Goal: Task Accomplishment & Management: Complete application form

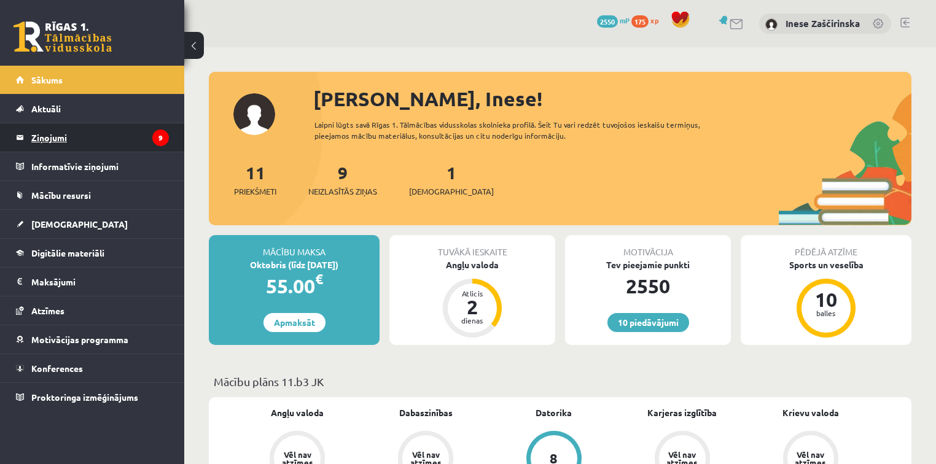
click at [44, 134] on legend "Ziņojumi 9" at bounding box center [100, 137] width 138 height 28
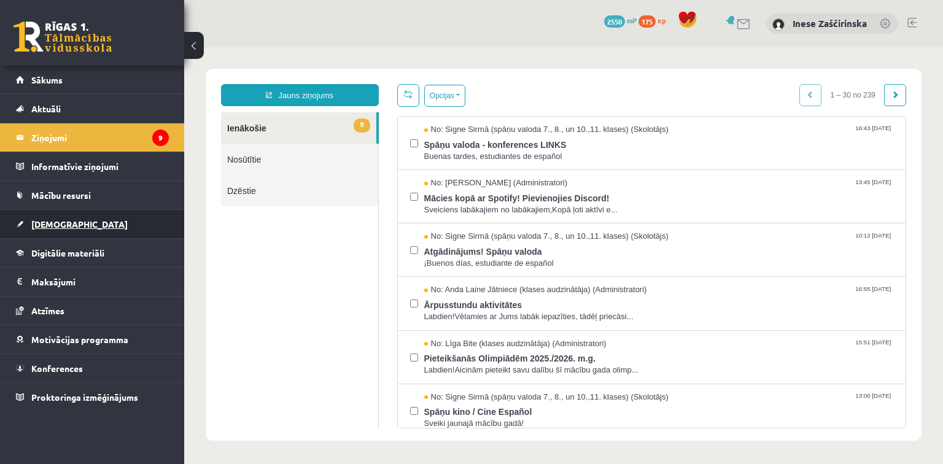
click at [52, 228] on link "[DEMOGRAPHIC_DATA]" at bounding box center [92, 224] width 153 height 28
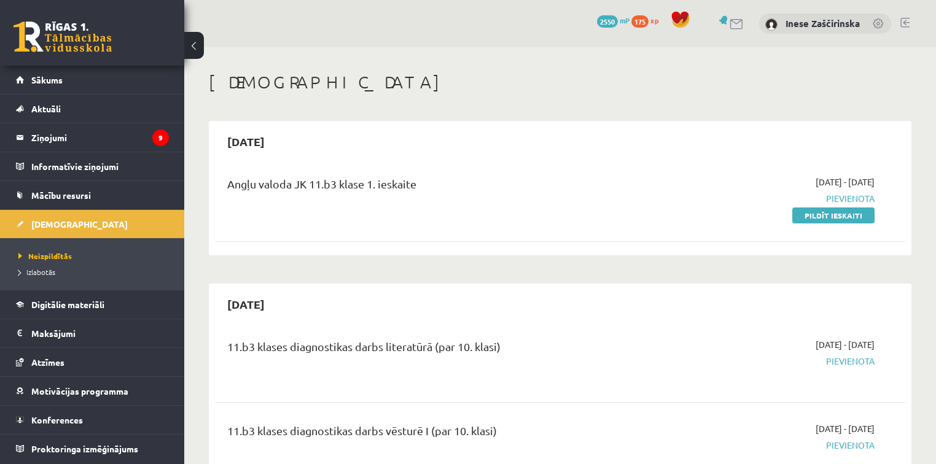
drag, startPoint x: 813, startPoint y: 211, endPoint x: 516, endPoint y: 52, distance: 337.3
click at [813, 211] on link "Pildīt ieskaiti" at bounding box center [833, 215] width 82 height 16
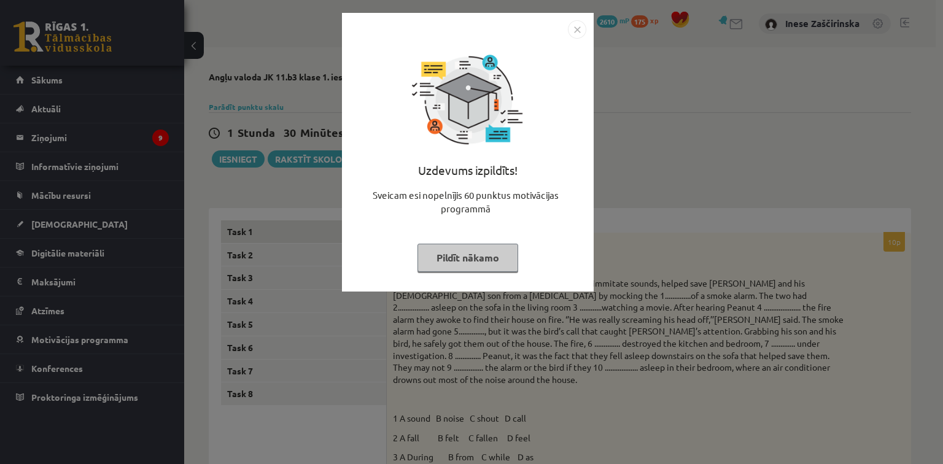
click at [482, 260] on button "Pildīt nākamo" at bounding box center [467, 258] width 101 height 28
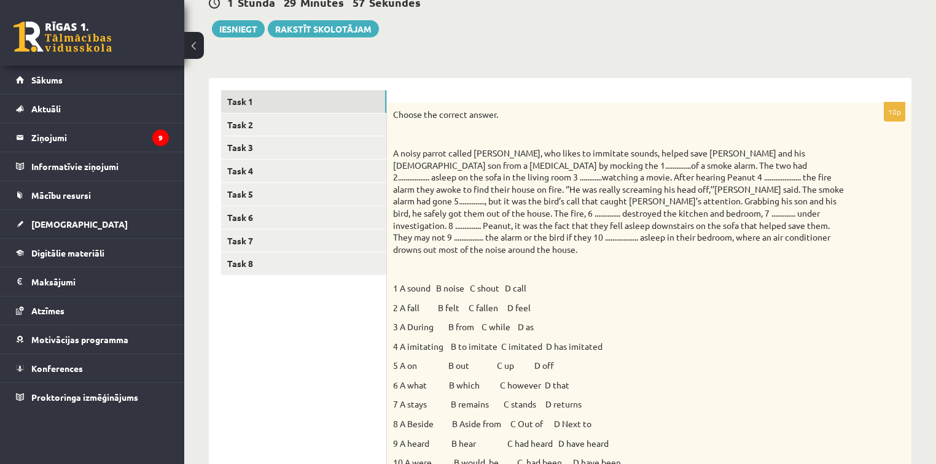
scroll to position [147, 0]
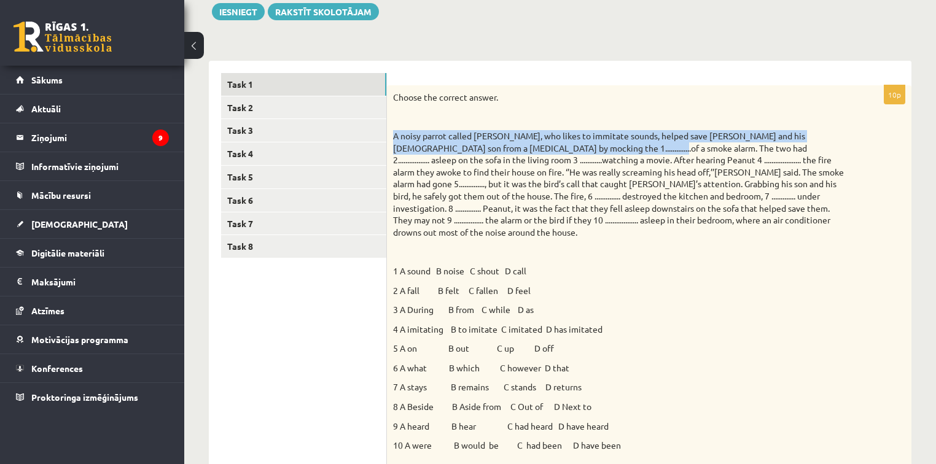
drag, startPoint x: 392, startPoint y: 136, endPoint x: 606, endPoint y: 145, distance: 215.0
click at [606, 145] on div "Choose the correct answer. 1 A sound B noise C shout D call 2 A fall B felt C f…" at bounding box center [649, 275] width 524 height 380
copy p "A noisy parrot called Peanut, who likes to immitate sounds, helped save Kenny D…"
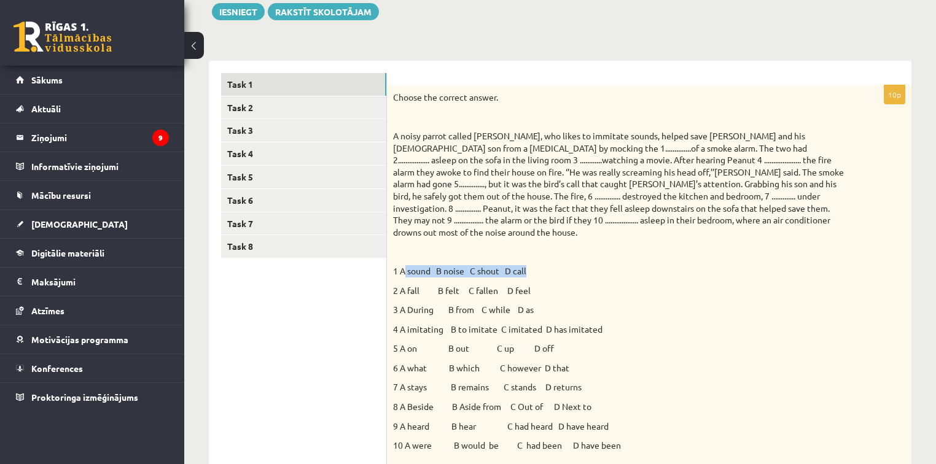
drag, startPoint x: 403, startPoint y: 256, endPoint x: 537, endPoint y: 258, distance: 133.8
click at [537, 265] on p "1 A sound B noise C shout D call" at bounding box center [618, 271] width 451 height 12
copy p "sound B noise C shout D call"
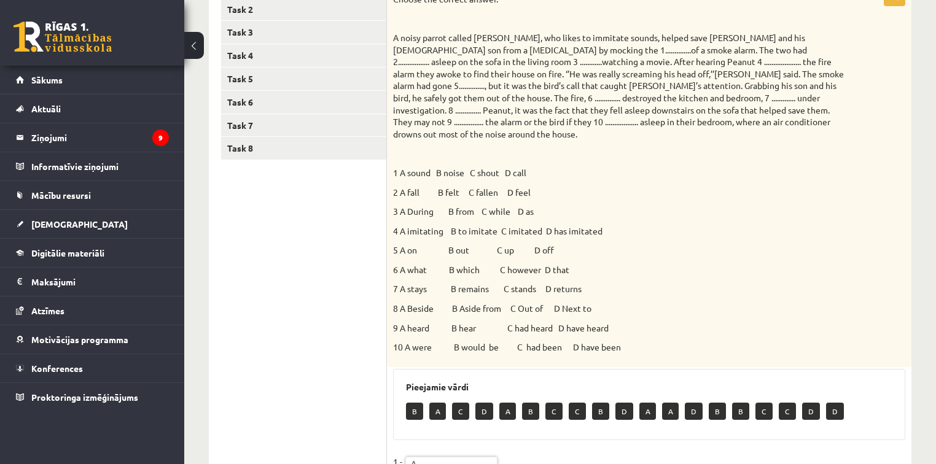
scroll to position [246, 0]
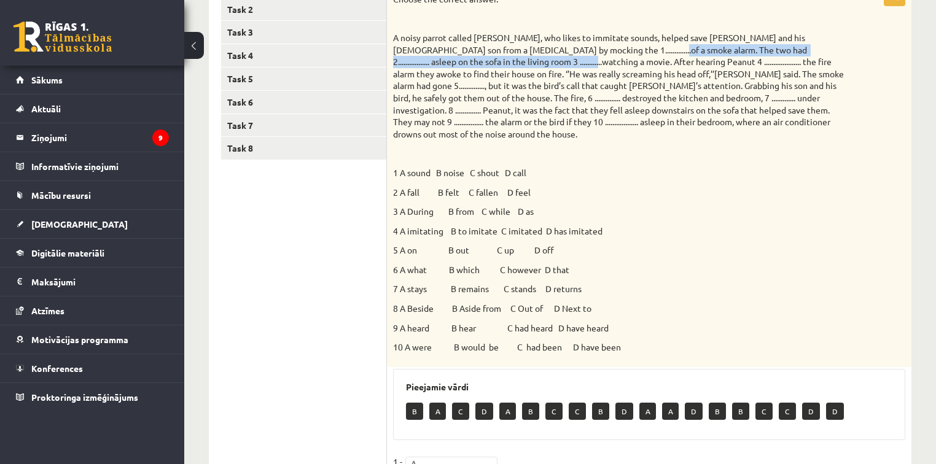
drag, startPoint x: 608, startPoint y: 49, endPoint x: 494, endPoint y: 63, distance: 115.0
click at [494, 63] on p "A noisy parrot called Peanut, who likes to immitate sounds, helped save Kenny D…" at bounding box center [618, 86] width 451 height 108
copy p "The two had 2................. asleep on the sofa in the living room 3 ........…"
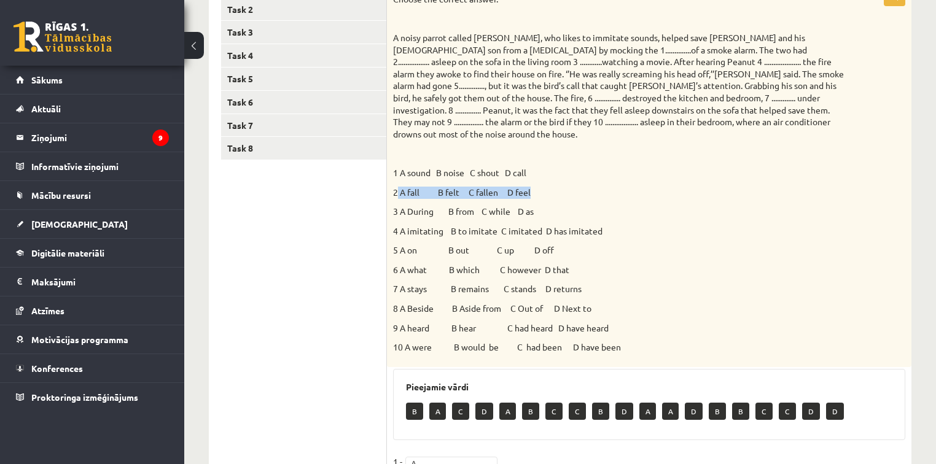
drag, startPoint x: 395, startPoint y: 179, endPoint x: 552, endPoint y: 174, distance: 157.2
click at [552, 187] on p "2 A fall B felt C fallen D feel" at bounding box center [618, 193] width 451 height 12
copy p "A fall B felt C fallen D feel"
drag, startPoint x: 406, startPoint y: 197, endPoint x: 549, endPoint y: 198, distance: 143.6
click at [552, 206] on p "3 A During B from C while D as" at bounding box center [618, 212] width 451 height 12
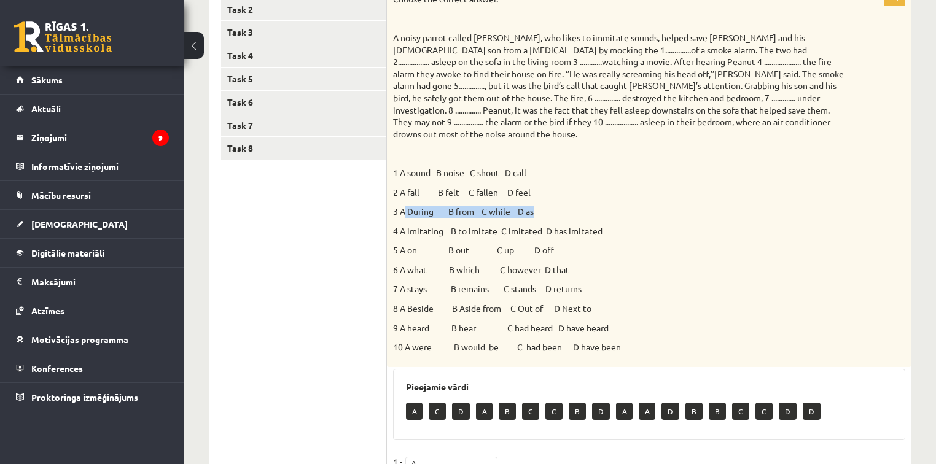
copy p "During B from C while D as"
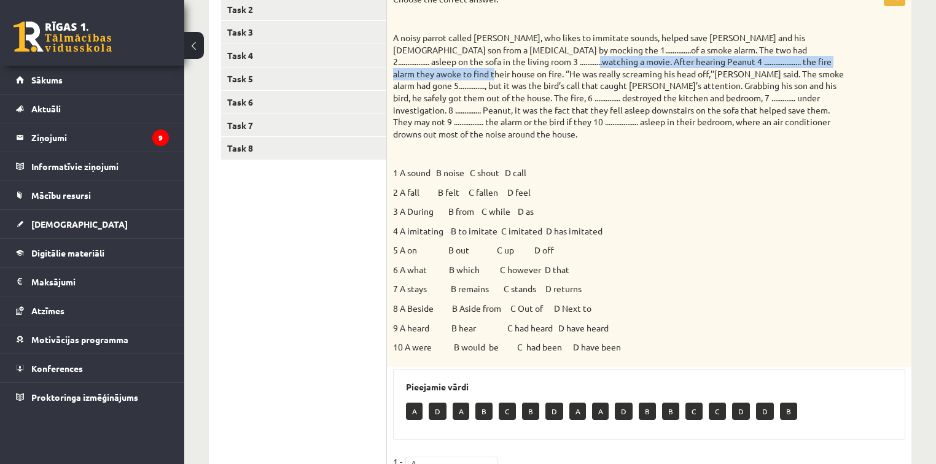
drag, startPoint x: 497, startPoint y: 62, endPoint x: 837, endPoint y: 62, distance: 340.1
click at [837, 62] on p "A noisy parrot called Peanut, who likes to immitate sounds, helped save Kenny D…" at bounding box center [618, 86] width 451 height 108
copy p "After hearing Peanut 4 .................... the fire alarm they awoke to find t…"
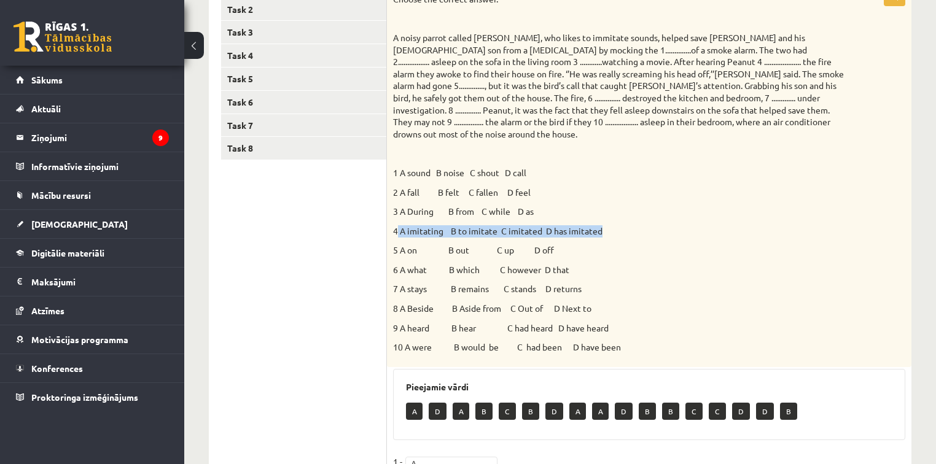
drag, startPoint x: 398, startPoint y: 217, endPoint x: 605, endPoint y: 215, distance: 207.5
click at [605, 225] on p "4 A imitating B to imitate C imitated D has imitated" at bounding box center [618, 231] width 451 height 12
copy p "A imitating B to imitate C imitated D has imitated"
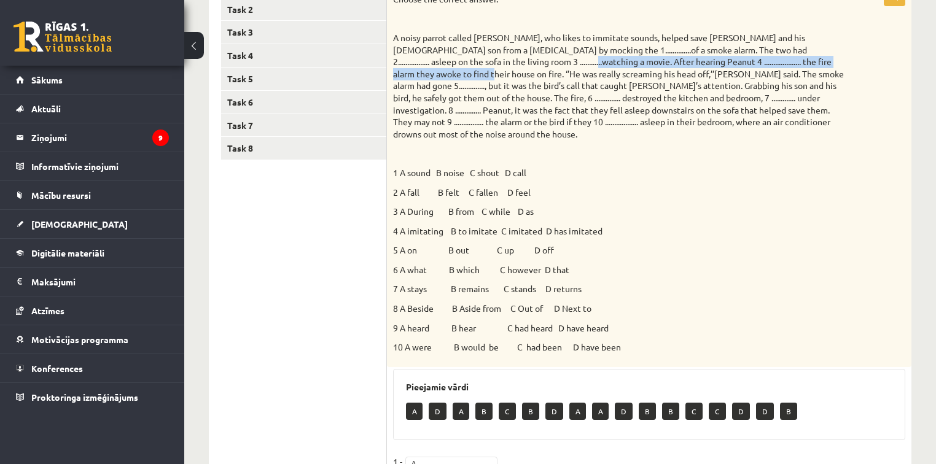
drag, startPoint x: 495, startPoint y: 62, endPoint x: 837, endPoint y: 66, distance: 341.9
click at [837, 66] on p "A noisy parrot called Peanut, who likes to immitate sounds, helped save Kenny D…" at bounding box center [618, 86] width 451 height 108
copy p "After hearing Peanut 4 .................... the fire alarm they awoke to find t…"
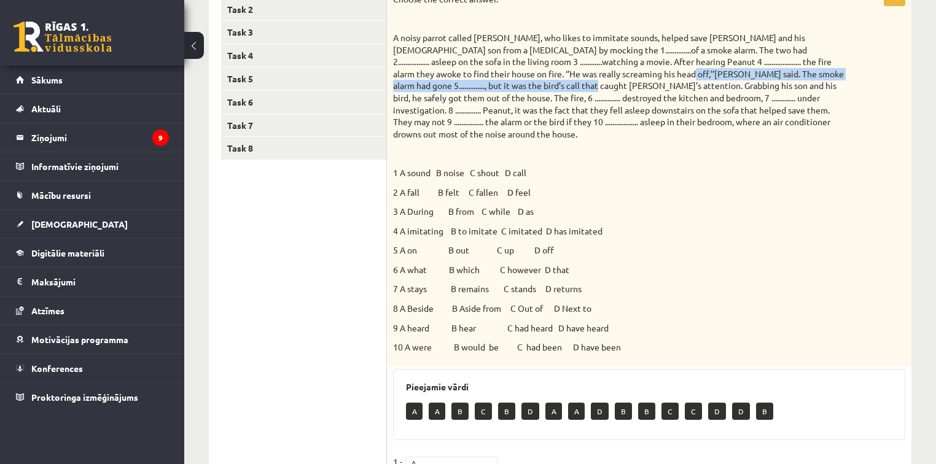
drag, startPoint x: 589, startPoint y: 71, endPoint x: 513, endPoint y: 86, distance: 77.5
click at [513, 86] on p "A noisy parrot called Peanut, who likes to immitate sounds, helped save Kenny D…" at bounding box center [618, 86] width 451 height 108
copy p "The smoke alarm had gone 5.............., but it was the bird’s call that caugh…"
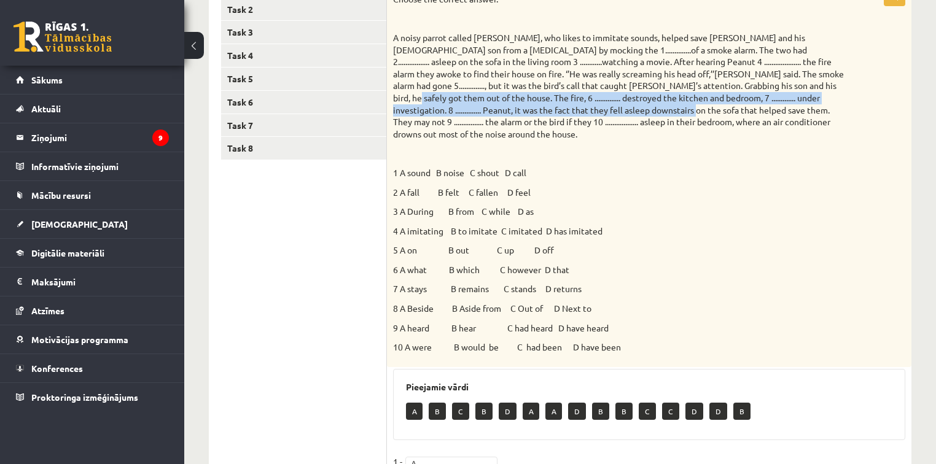
drag, startPoint x: 771, startPoint y: 83, endPoint x: 602, endPoint y: 113, distance: 172.0
click at [602, 113] on p "A noisy parrot called Peanut, who likes to immitate sounds, helped save Kenny D…" at bounding box center [618, 86] width 451 height 108
copy p "The fire, 6 .............. destroyed the kitchen and bedroom, 7 ............. u…"
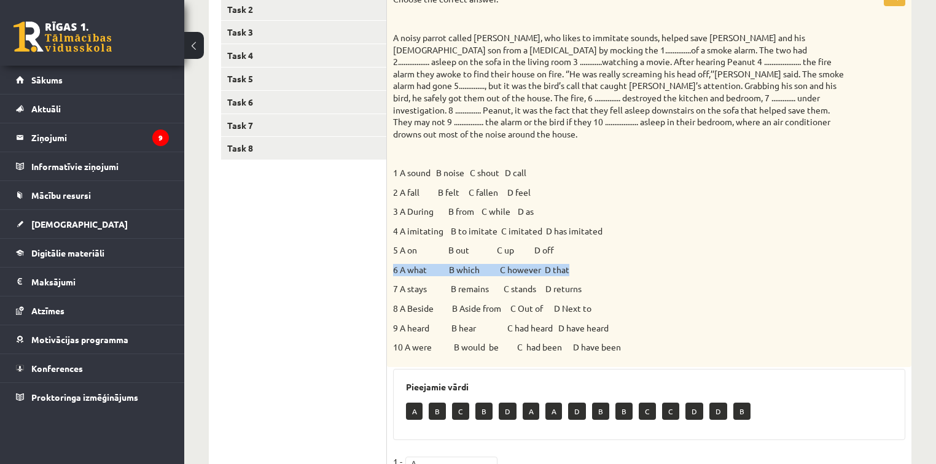
drag, startPoint x: 389, startPoint y: 257, endPoint x: 615, endPoint y: 260, distance: 225.9
click at [633, 263] on div "Choose the correct answer. 1 A sound B noise C shout D call 2 A fall B felt C f…" at bounding box center [649, 177] width 524 height 380
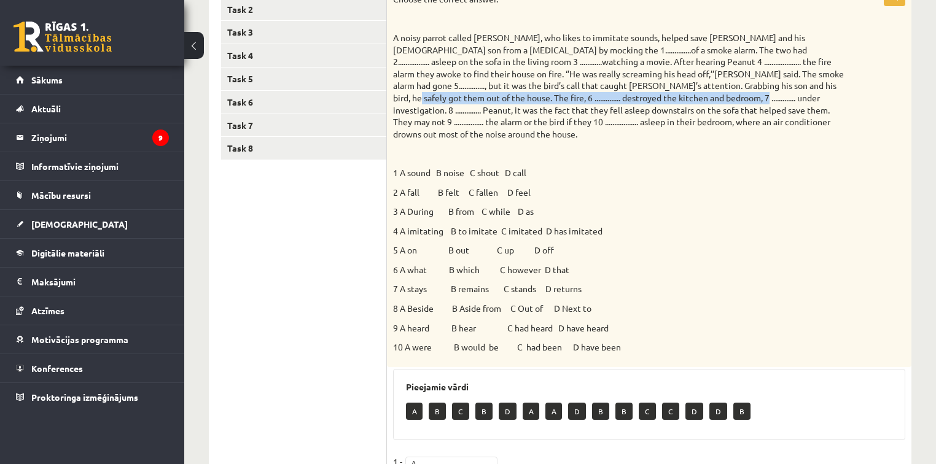
drag, startPoint x: 772, startPoint y: 85, endPoint x: 651, endPoint y: 99, distance: 121.8
click at [651, 99] on p "A noisy parrot called Peanut, who likes to immitate sounds, helped save Kenny D…" at bounding box center [618, 86] width 451 height 108
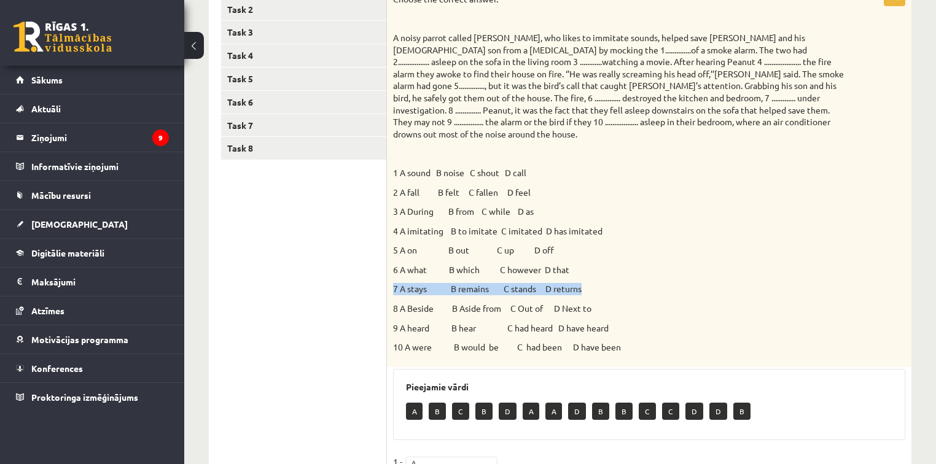
drag, startPoint x: 392, startPoint y: 275, endPoint x: 575, endPoint y: 276, distance: 182.3
click at [614, 275] on div "Choose the correct answer. 1 A sound B noise C shout D call 2 A fall B felt C f…" at bounding box center [649, 177] width 524 height 380
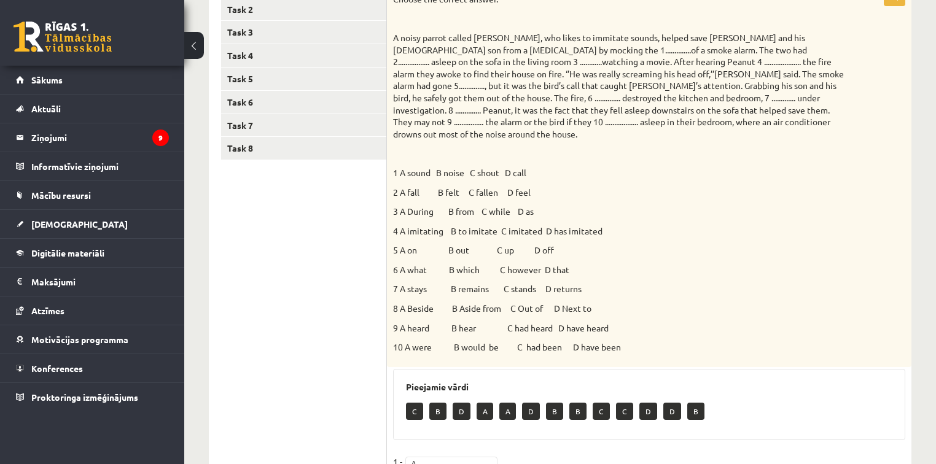
scroll to position [196, 0]
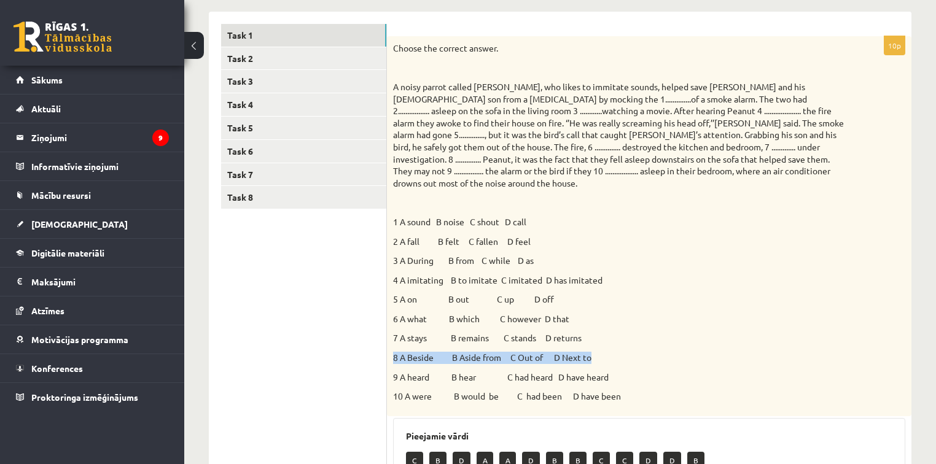
drag, startPoint x: 392, startPoint y: 346, endPoint x: 603, endPoint y: 339, distance: 211.9
click at [603, 339] on div "Choose the correct answer. 1 A sound B noise C shout D call 2 A fall B felt C f…" at bounding box center [649, 226] width 524 height 380
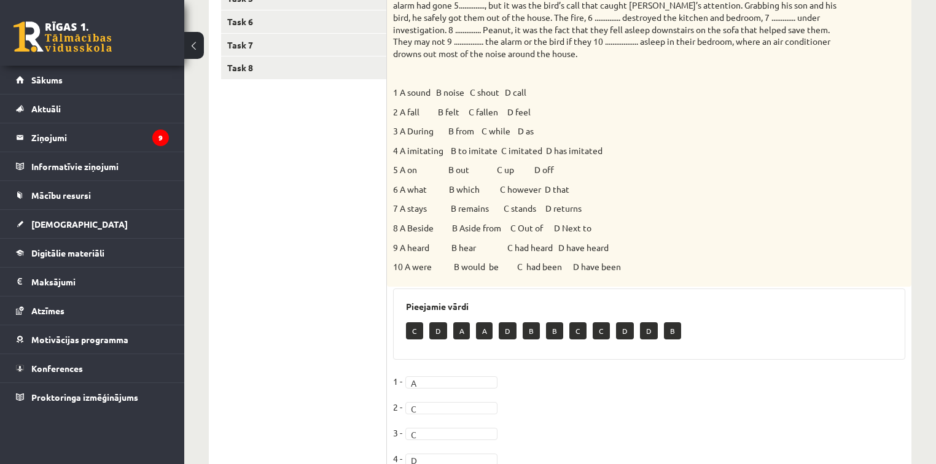
scroll to position [179, 0]
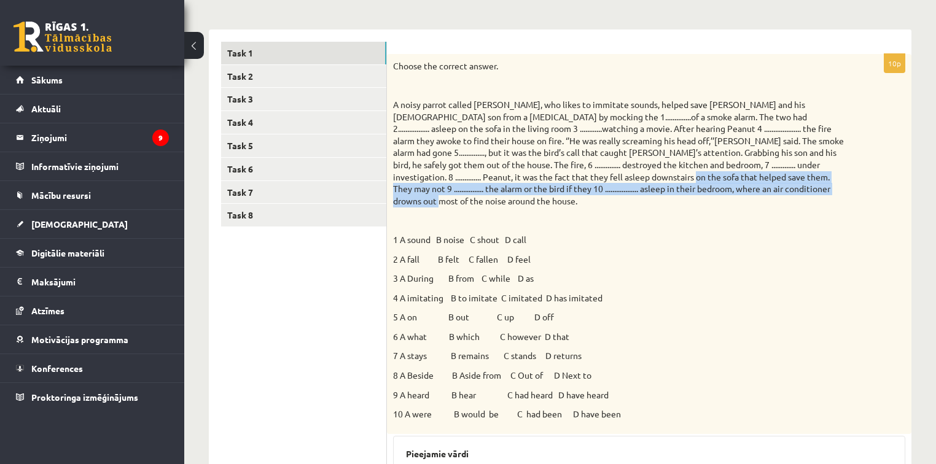
drag, startPoint x: 602, startPoint y: 174, endPoint x: 827, endPoint y: 189, distance: 225.8
click at [827, 189] on p "A noisy parrot called Peanut, who likes to immitate sounds, helped save Kenny D…" at bounding box center [618, 153] width 451 height 108
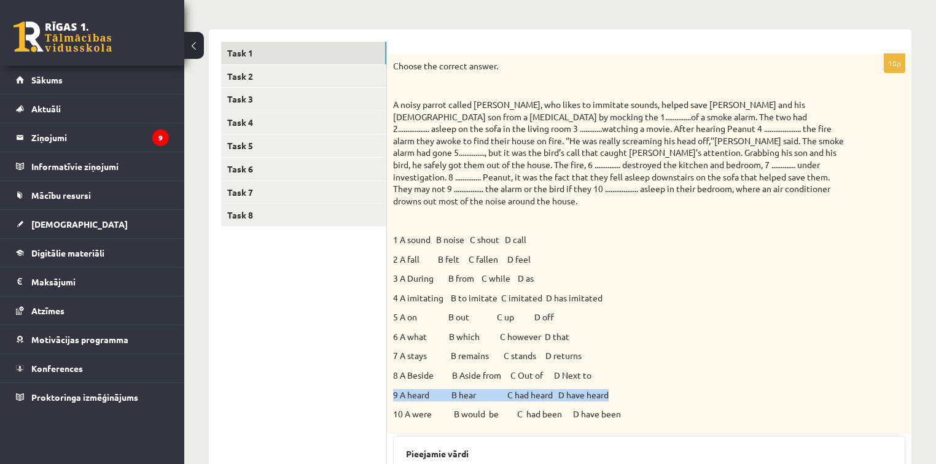
drag, startPoint x: 388, startPoint y: 380, endPoint x: 629, endPoint y: 372, distance: 240.8
click at [629, 372] on div "Choose the correct answer. 1 A sound B noise C shout D call 2 A fall B felt C f…" at bounding box center [649, 244] width 524 height 380
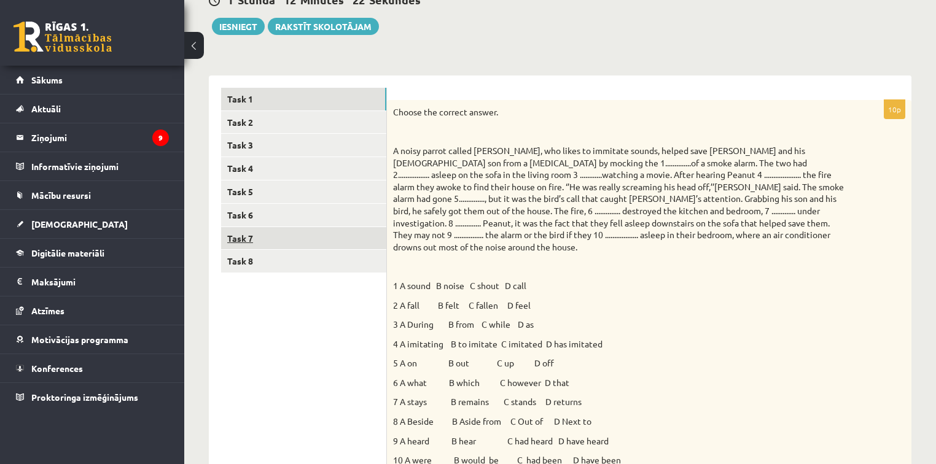
scroll to position [130, 0]
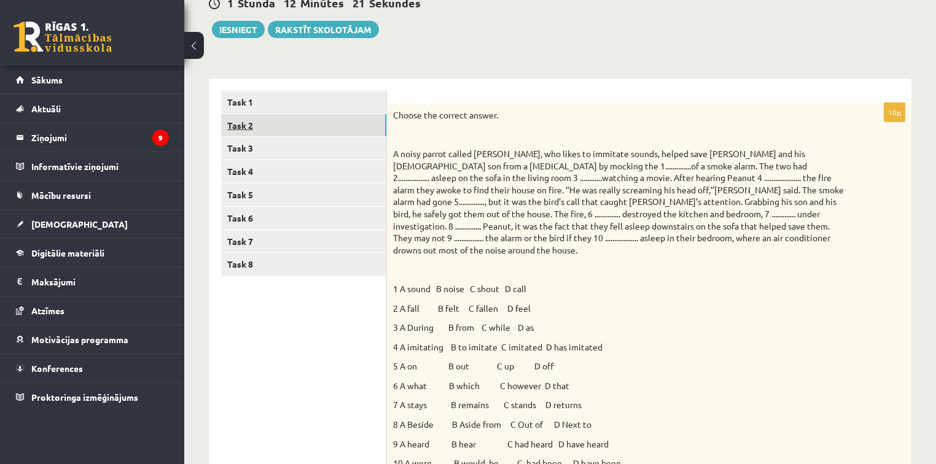
click at [249, 125] on link "Task 2" at bounding box center [303, 125] width 165 height 23
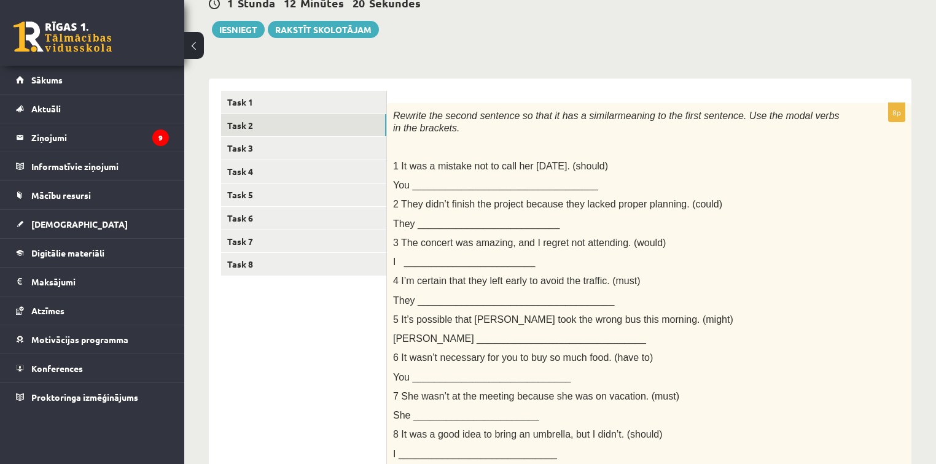
scroll to position [0, 0]
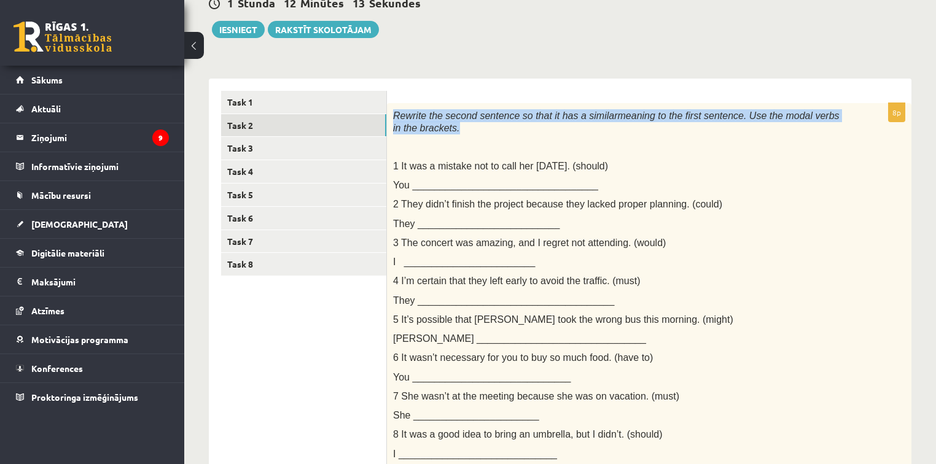
drag, startPoint x: 392, startPoint y: 113, endPoint x: 835, endPoint y: 123, distance: 442.7
click at [835, 123] on div "Rewrite the second sentence so that it has a similar meaning to the first sente…" at bounding box center [649, 288] width 524 height 370
drag, startPoint x: 401, startPoint y: 163, endPoint x: 609, endPoint y: 167, distance: 208.1
click at [609, 167] on p "1 I t was a mistake not to call her yesterday. (should)" at bounding box center [618, 166] width 451 height 13
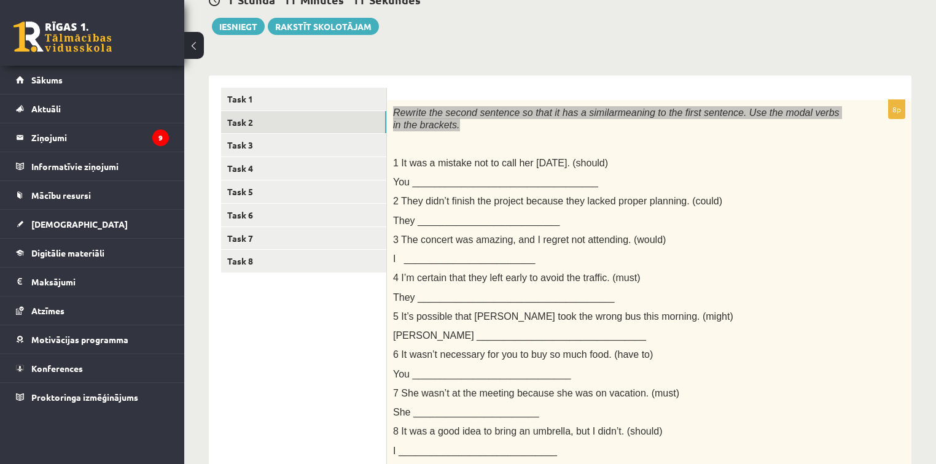
scroll to position [130, 0]
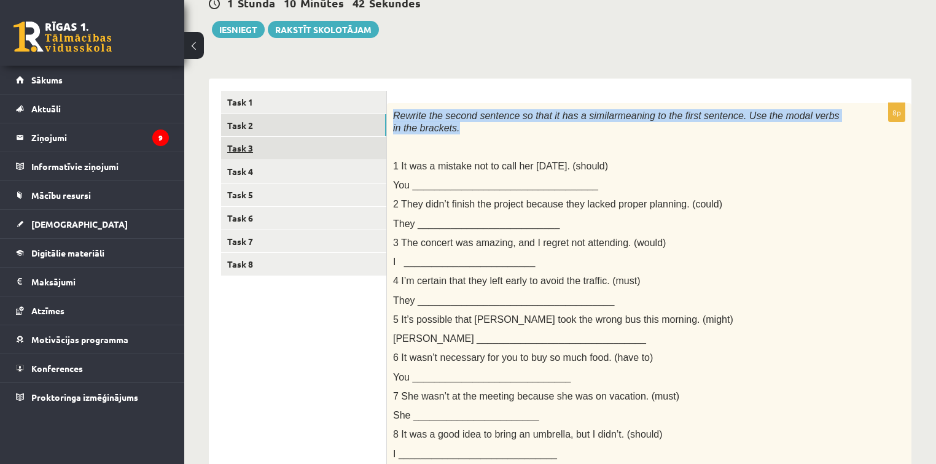
click at [307, 150] on link "Task 3" at bounding box center [303, 148] width 165 height 23
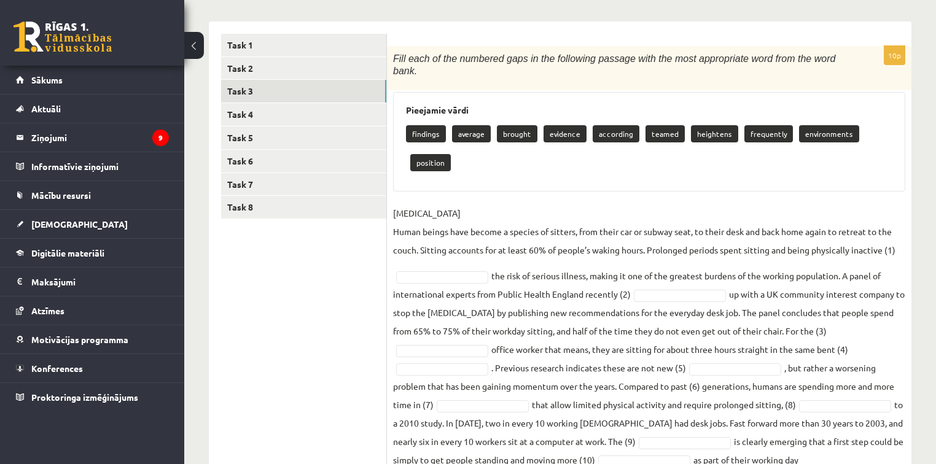
scroll to position [222, 0]
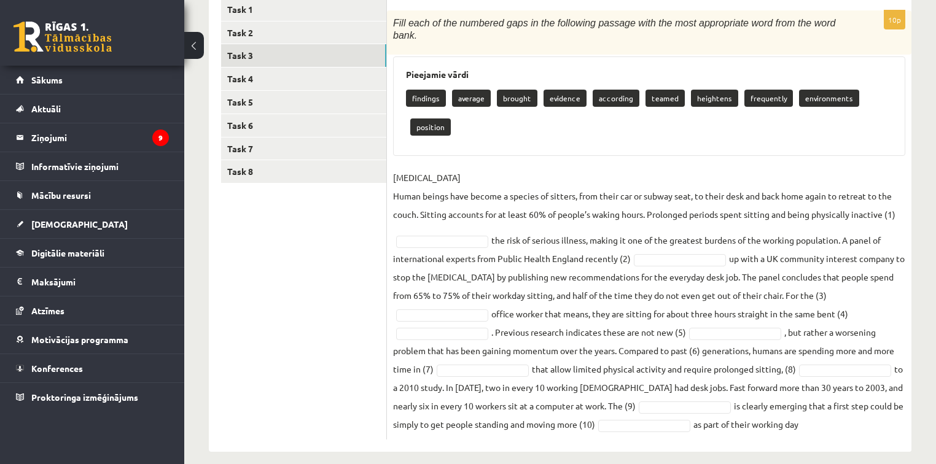
drag, startPoint x: 392, startPoint y: 230, endPoint x: 803, endPoint y: 432, distance: 457.9
click at [803, 432] on div "10p Fill each of the numbered gaps in the following passage with the most appro…" at bounding box center [649, 219] width 524 height 467
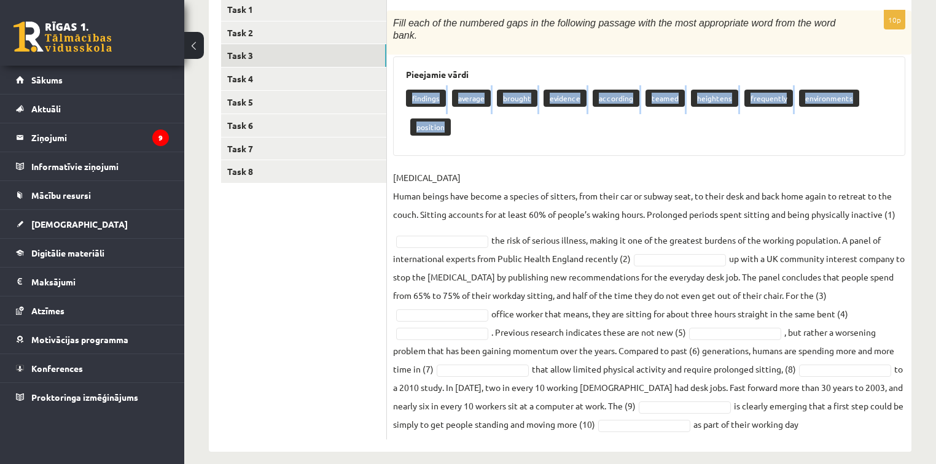
drag, startPoint x: 404, startPoint y: 88, endPoint x: 853, endPoint y: 109, distance: 449.2
click at [853, 109] on div "Pieejamie vārdi findings average brought evidence according teamed heightens fr…" at bounding box center [649, 106] width 512 height 100
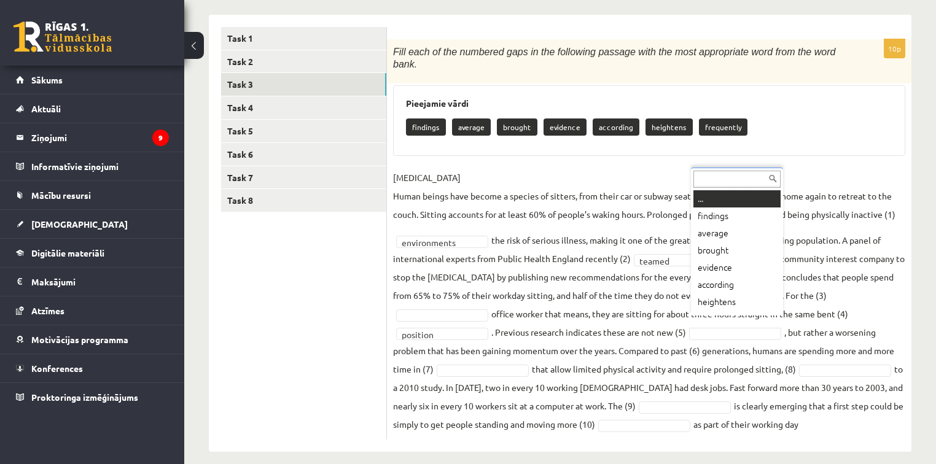
scroll to position [15, 0]
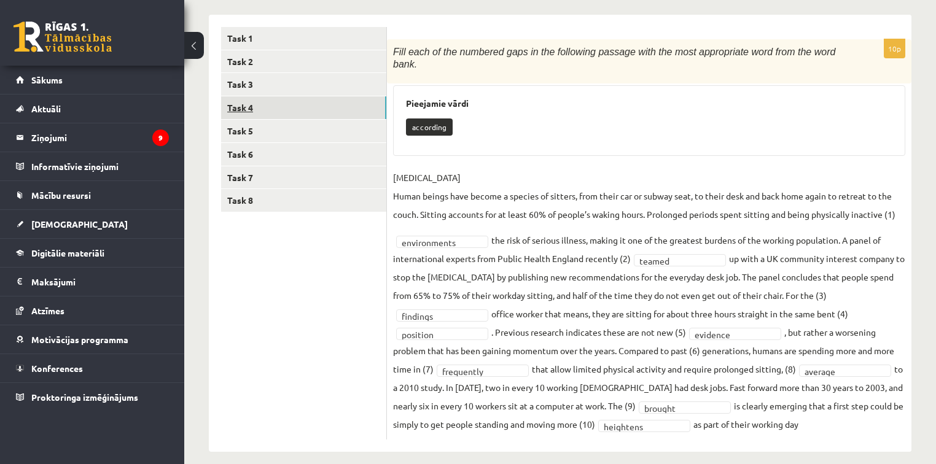
click at [262, 108] on link "Task 4" at bounding box center [303, 107] width 165 height 23
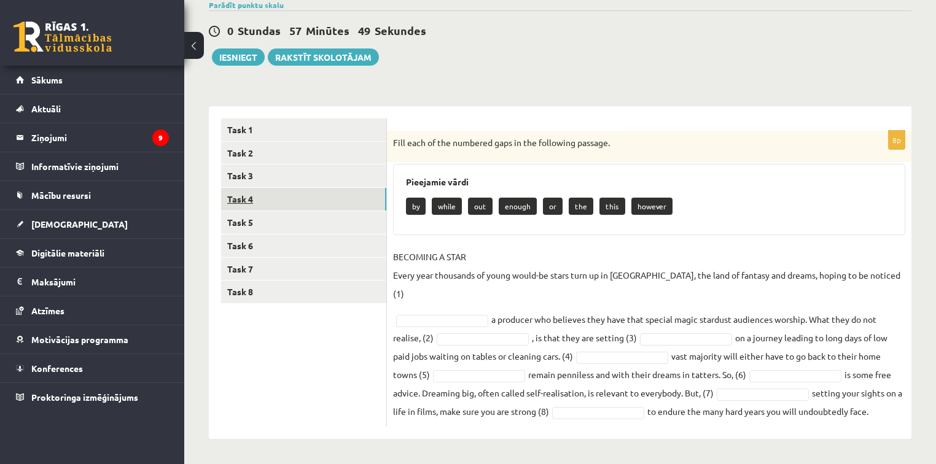
scroll to position [83, 0]
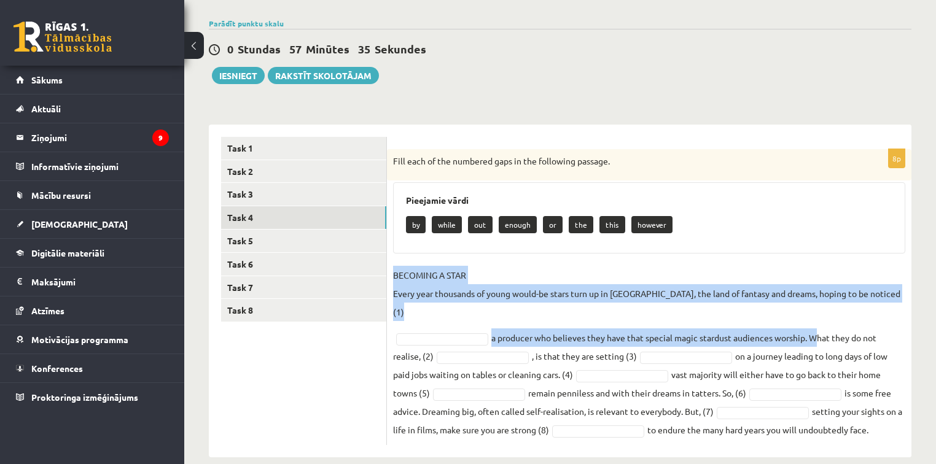
drag, startPoint x: 392, startPoint y: 295, endPoint x: 810, endPoint y: 326, distance: 419.8
click at [810, 326] on div "8p Fill each of the numbered gaps in the following passage. Pieejamie vārdi by …" at bounding box center [649, 297] width 524 height 296
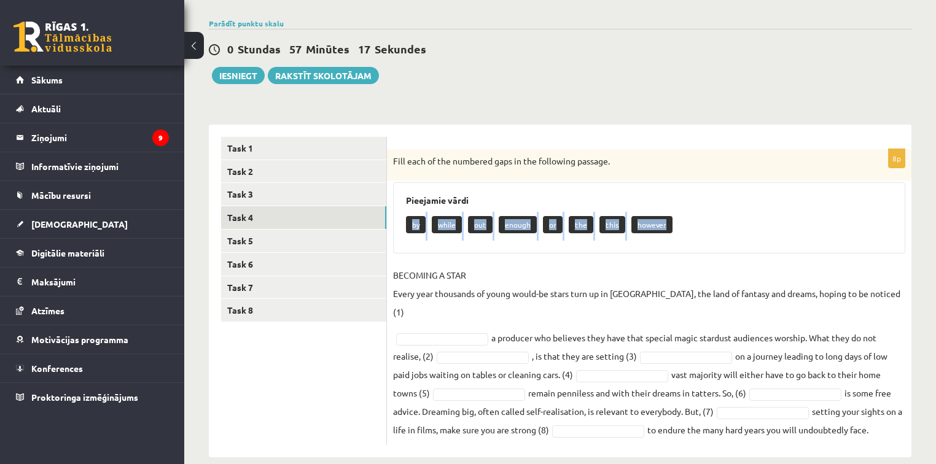
drag, startPoint x: 408, startPoint y: 223, endPoint x: 700, endPoint y: 219, distance: 292.2
click at [700, 219] on div "Pieejamie vārdi by while out enough or the this however" at bounding box center [649, 217] width 512 height 71
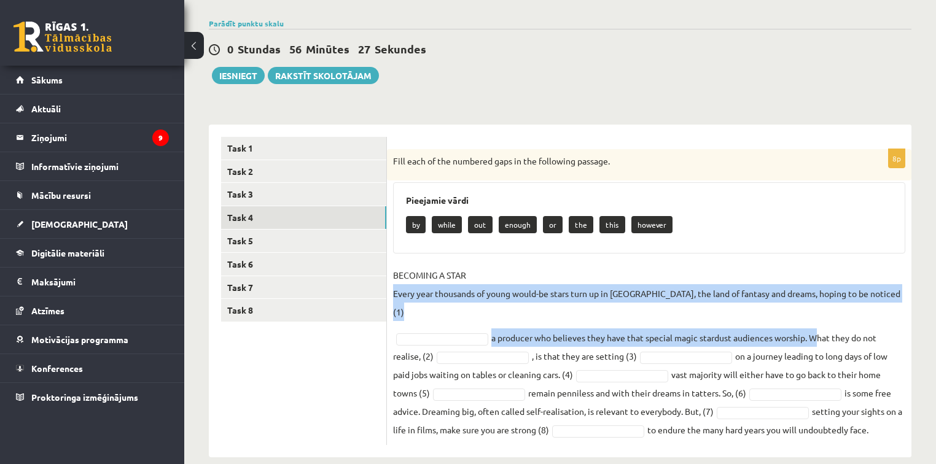
drag, startPoint x: 393, startPoint y: 294, endPoint x: 813, endPoint y: 317, distance: 420.5
click at [813, 317] on fieldset "BECOMING A STAR Every year thousands of young would-be stars turn up in Hollywo…" at bounding box center [649, 352] width 512 height 173
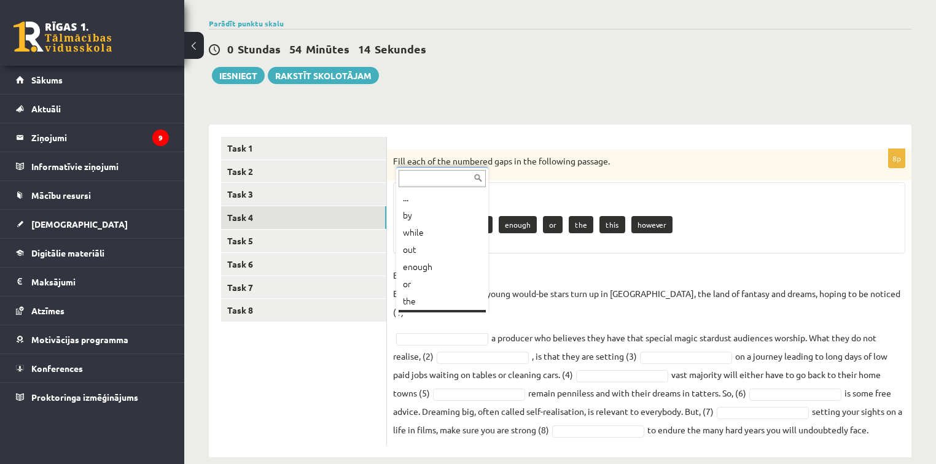
scroll to position [15, 0]
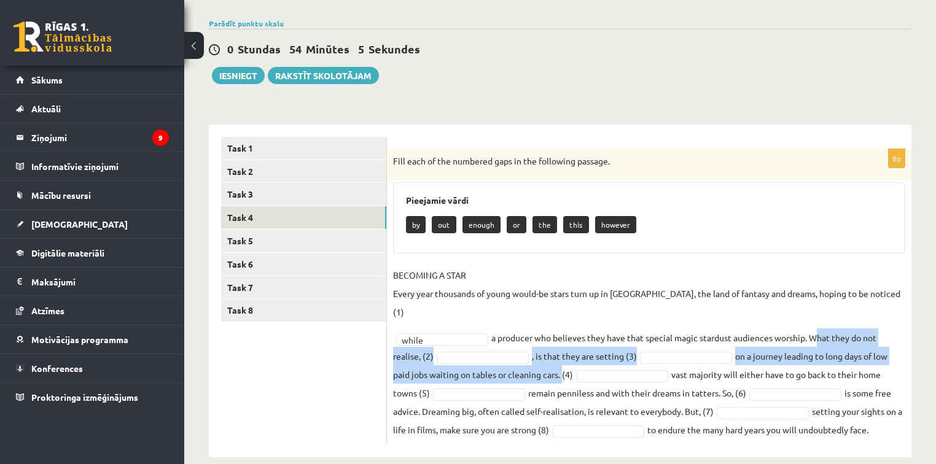
drag, startPoint x: 811, startPoint y: 317, endPoint x: 562, endPoint y: 351, distance: 251.0
click at [562, 351] on fieldset "BECOMING A STAR Every year thousands of young would-be stars turn up in Hollywo…" at bounding box center [649, 352] width 512 height 173
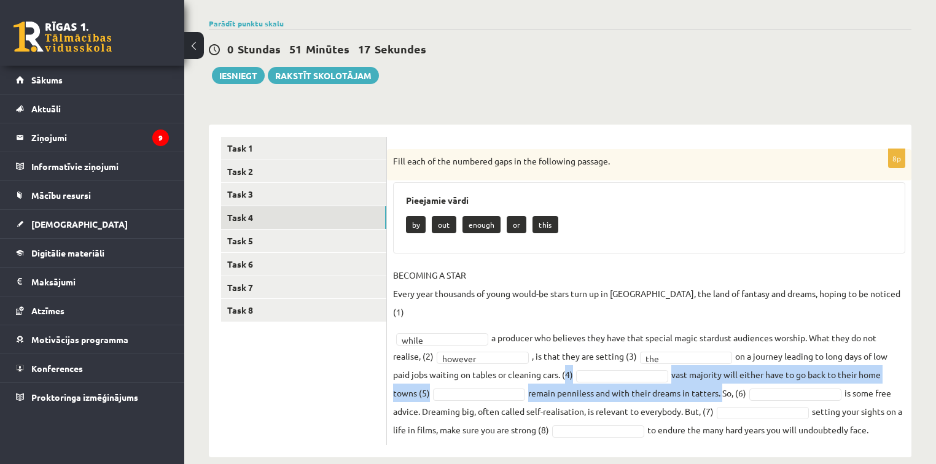
drag, startPoint x: 564, startPoint y: 355, endPoint x: 723, endPoint y: 372, distance: 159.9
click at [723, 372] on fieldset "BECOMING A STAR Every year thousands of young would-be stars turn up in Hollywo…" at bounding box center [649, 352] width 512 height 173
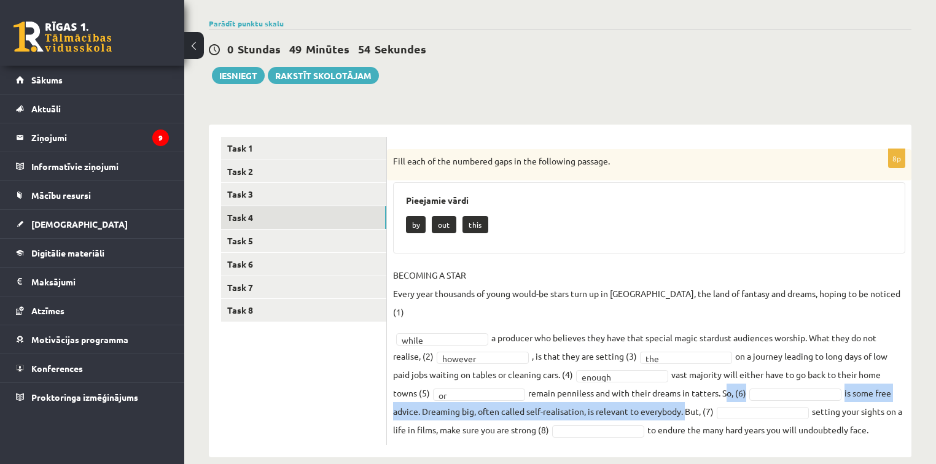
drag, startPoint x: 723, startPoint y: 376, endPoint x: 685, endPoint y: 397, distance: 43.7
click at [685, 397] on fieldset "BECOMING A STAR Every year thousands of young would-be stars turn up in Hollywo…" at bounding box center [649, 352] width 512 height 173
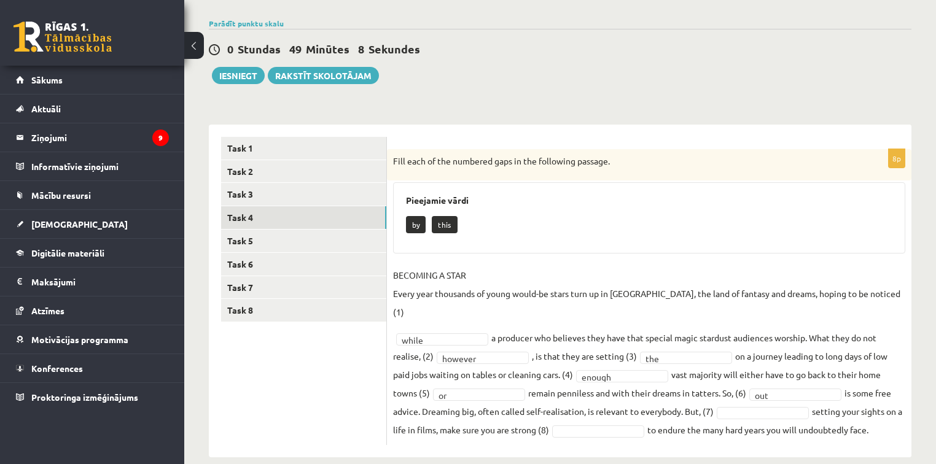
drag, startPoint x: 685, startPoint y: 391, endPoint x: 885, endPoint y: 422, distance: 202.5
click at [885, 422] on div "8p Fill each of the numbered gaps in the following passage. Pieejamie vārdi by …" at bounding box center [649, 297] width 524 height 296
click at [745, 387] on fieldset "BECOMING A STAR Every year thousands of young would-be stars turn up in Hollywo…" at bounding box center [649, 352] width 512 height 173
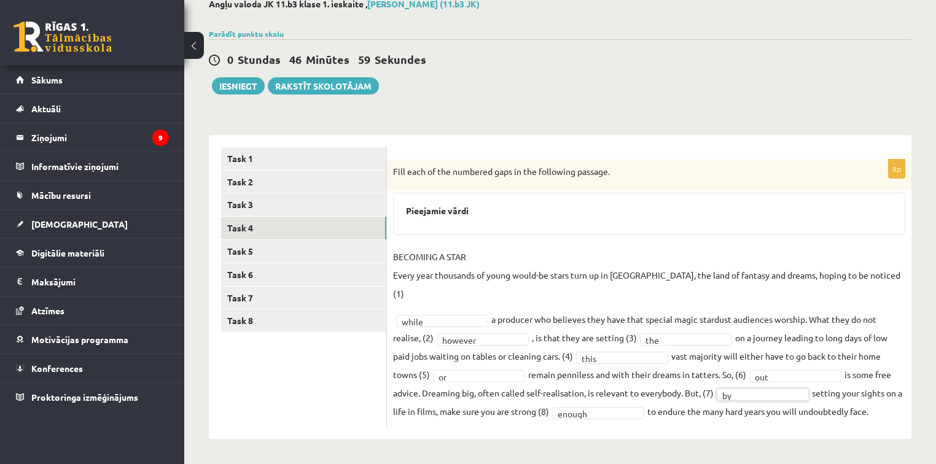
scroll to position [54, 0]
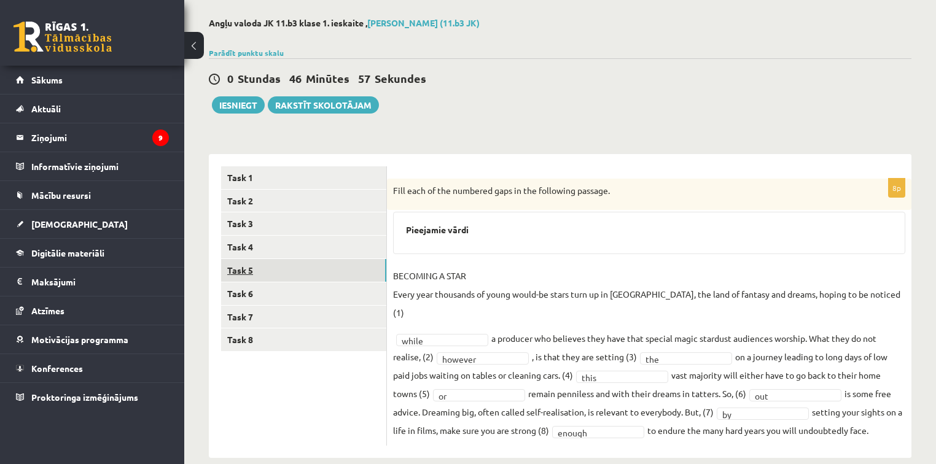
click at [250, 265] on link "Task 5" at bounding box center [303, 270] width 165 height 23
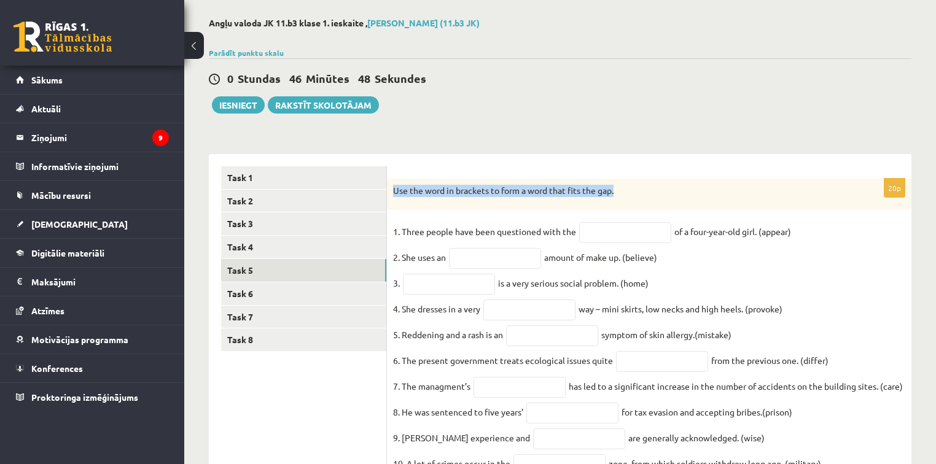
drag, startPoint x: 629, startPoint y: 192, endPoint x: 390, endPoint y: 199, distance: 238.9
click at [390, 199] on div "Use the word in brackets to form a word that fits the gap." at bounding box center [649, 195] width 524 height 32
drag, startPoint x: 403, startPoint y: 232, endPoint x: 809, endPoint y: 227, distance: 406.4
drag, startPoint x: 631, startPoint y: 185, endPoint x: 391, endPoint y: 199, distance: 240.4
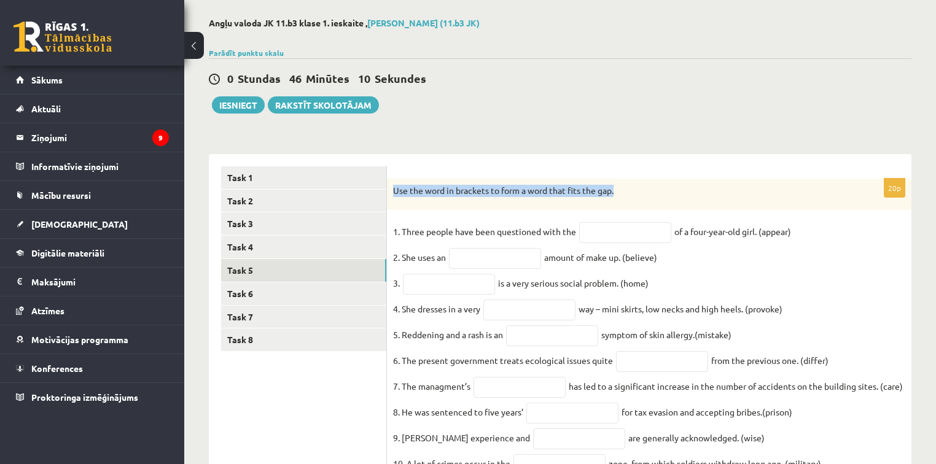
click at [391, 199] on div "Use the word in brackets to form a word that fits the gap." at bounding box center [649, 195] width 524 height 32
drag, startPoint x: 401, startPoint y: 233, endPoint x: 834, endPoint y: 242, distance: 433.5
click at [617, 233] on input "text" at bounding box center [625, 232] width 92 height 21
type input "*********"
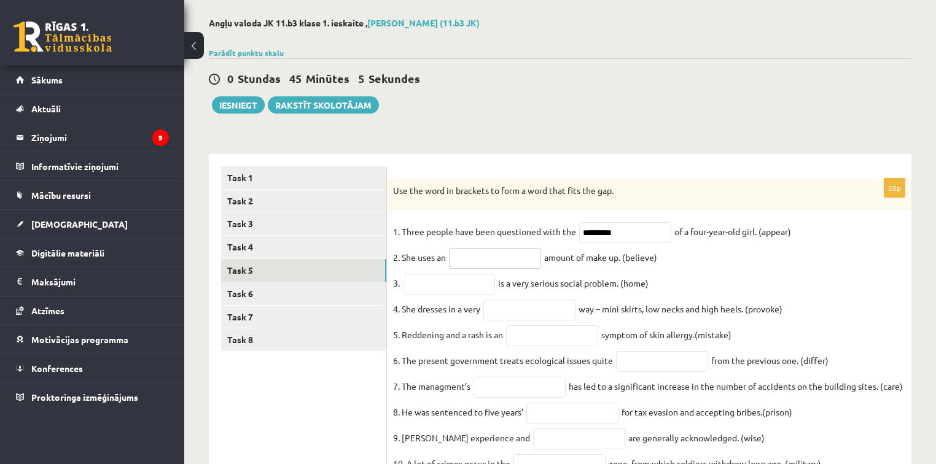
click at [459, 258] on input "text" at bounding box center [495, 258] width 92 height 21
drag, startPoint x: 401, startPoint y: 258, endPoint x: 688, endPoint y: 260, distance: 286.7
click at [492, 255] on input "text" at bounding box center [495, 258] width 92 height 21
click at [494, 259] on input "text" at bounding box center [495, 258] width 92 height 21
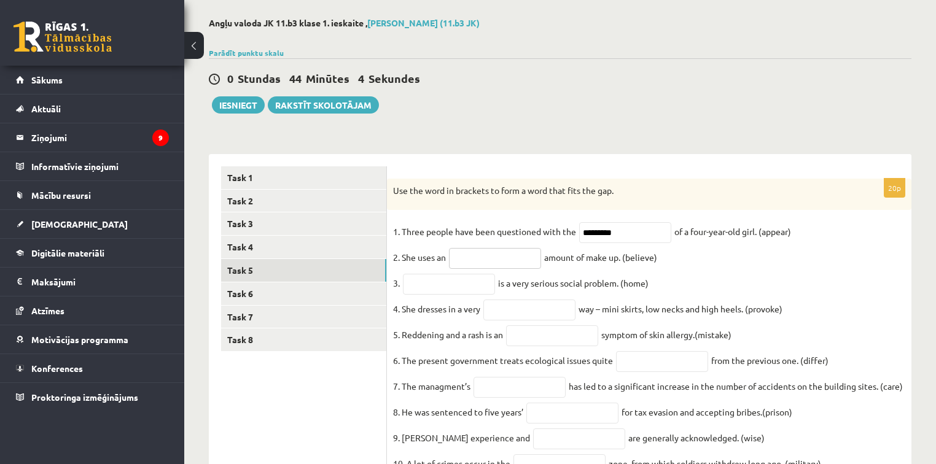
click at [489, 258] on input "text" at bounding box center [495, 258] width 92 height 21
type input "**********"
click at [457, 281] on input "text" at bounding box center [449, 284] width 92 height 21
drag, startPoint x: 621, startPoint y: 285, endPoint x: 396, endPoint y: 293, distance: 225.4
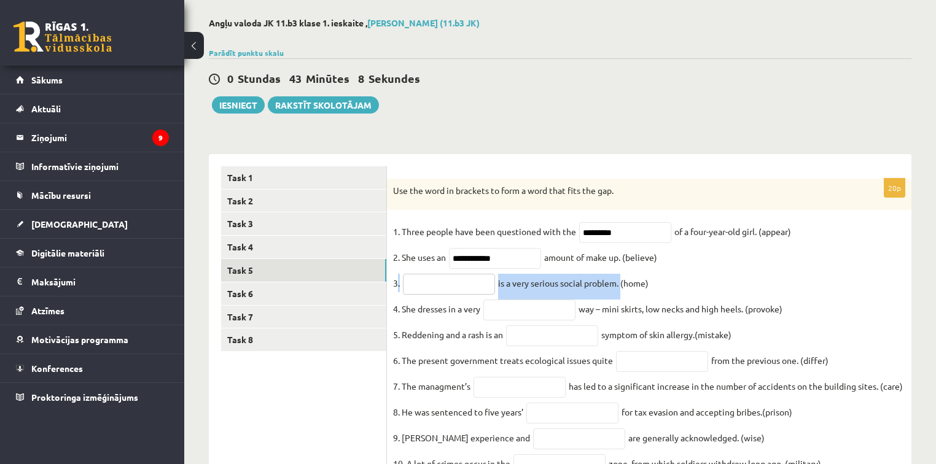
click at [417, 287] on input "text" at bounding box center [449, 284] width 92 height 21
type input "**********"
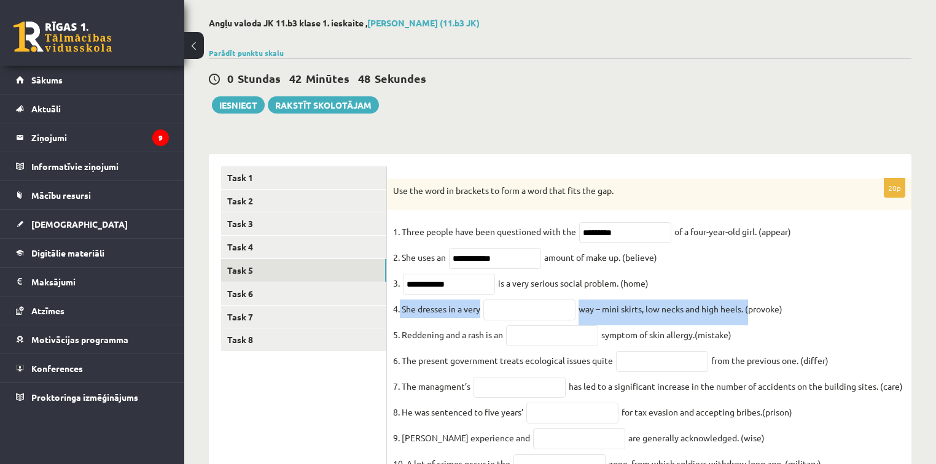
drag, startPoint x: 402, startPoint y: 314, endPoint x: 749, endPoint y: 309, distance: 346.9
click at [514, 317] on input "text" at bounding box center [529, 310] width 92 height 21
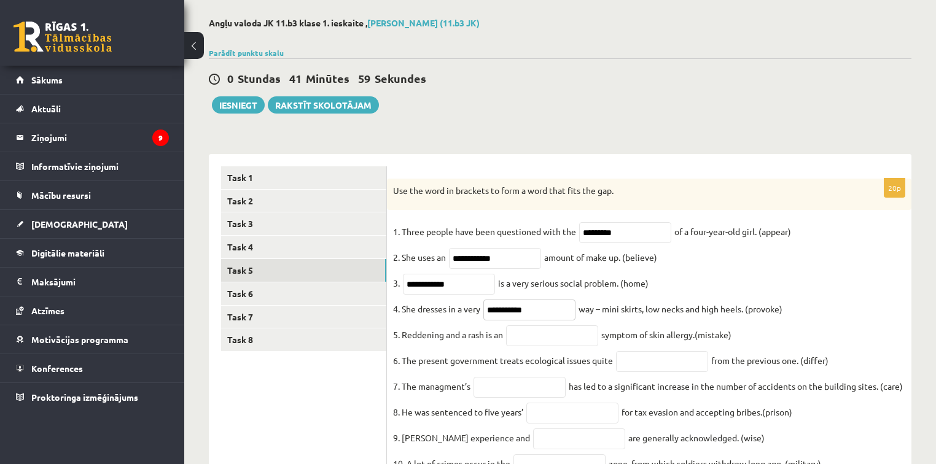
type input "**********"
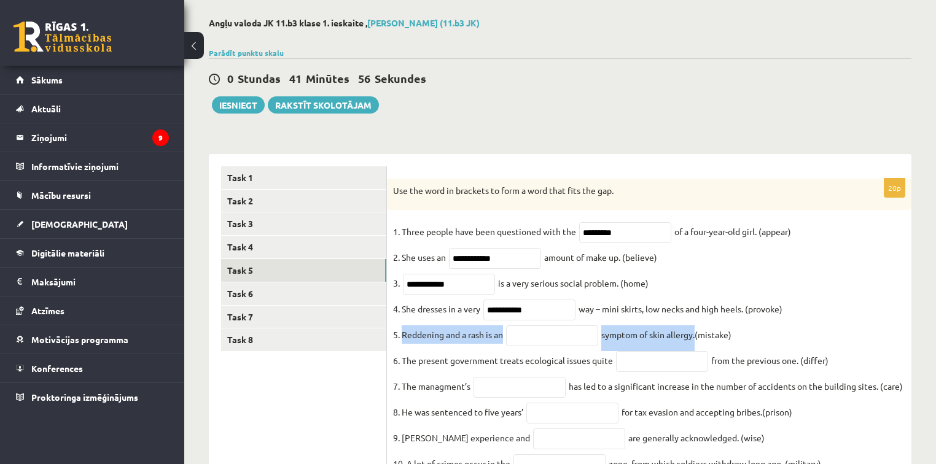
drag, startPoint x: 403, startPoint y: 339, endPoint x: 697, endPoint y: 349, distance: 294.2
click at [523, 344] on input "text" at bounding box center [552, 335] width 92 height 21
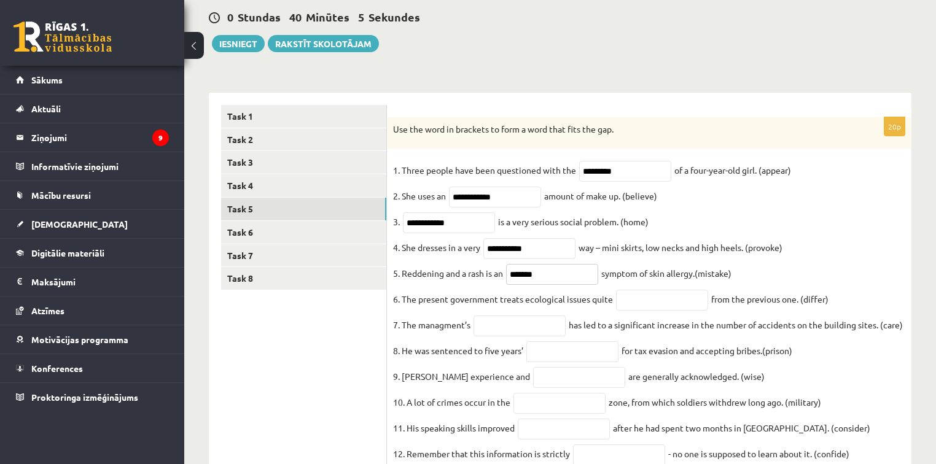
scroll to position [185, 0]
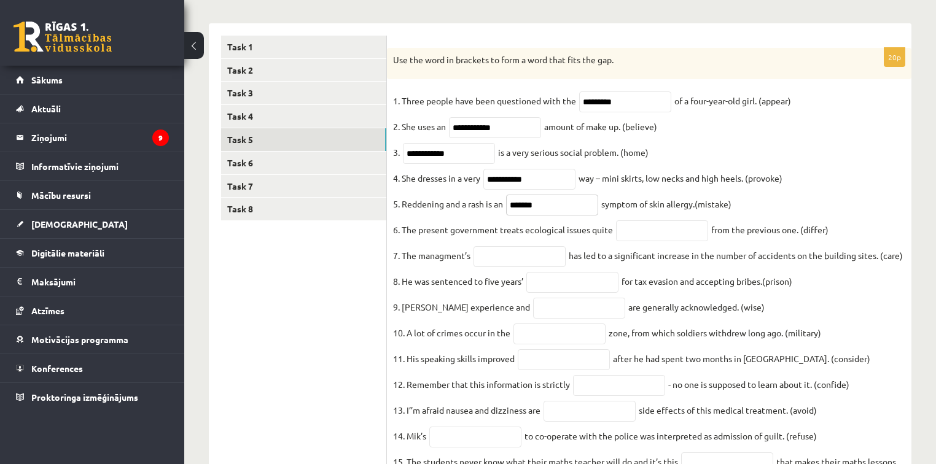
type input "*******"
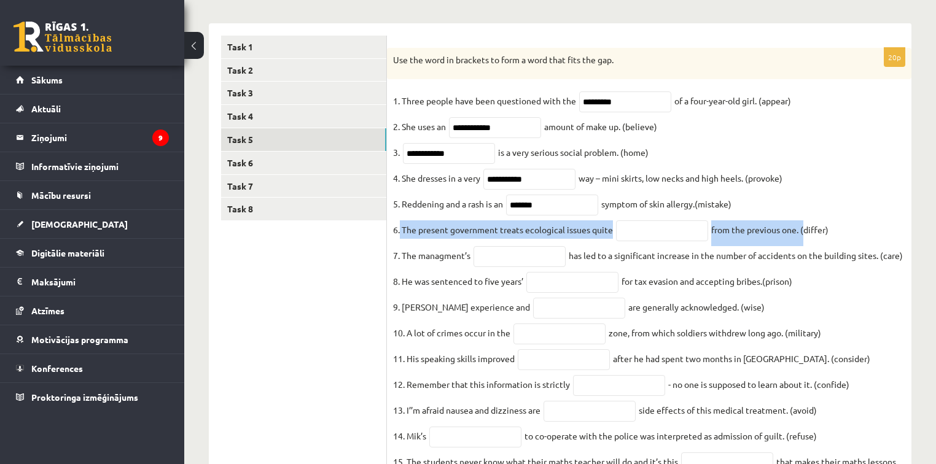
drag, startPoint x: 400, startPoint y: 233, endPoint x: 804, endPoint y: 239, distance: 403.4
click at [804, 239] on fieldset "**********" at bounding box center [649, 358] width 512 height 534
click at [643, 238] on input "text" at bounding box center [662, 230] width 92 height 21
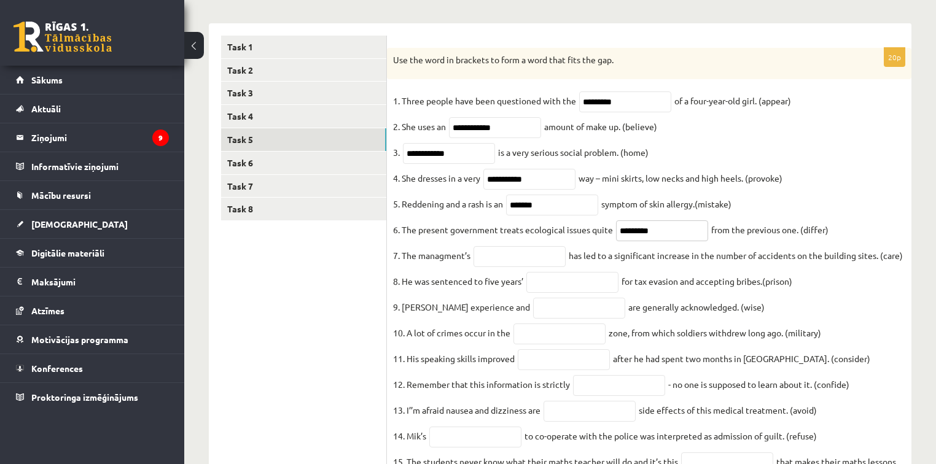
type input "*********"
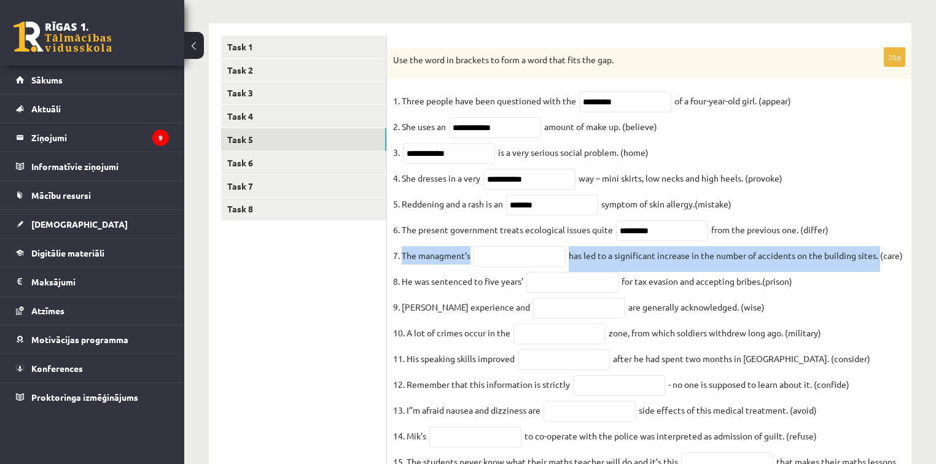
drag, startPoint x: 401, startPoint y: 263, endPoint x: 885, endPoint y: 271, distance: 483.2
click at [885, 271] on fieldset "**********" at bounding box center [649, 358] width 512 height 534
click at [488, 265] on input "text" at bounding box center [519, 256] width 92 height 21
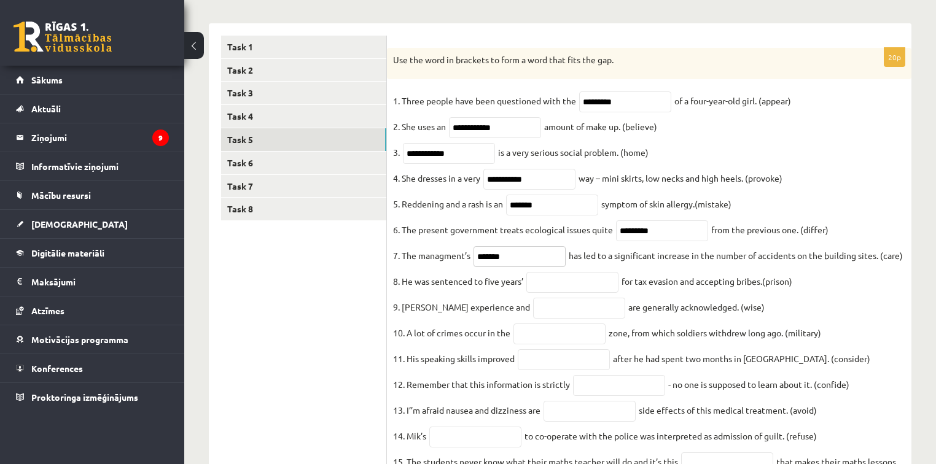
type input "*******"
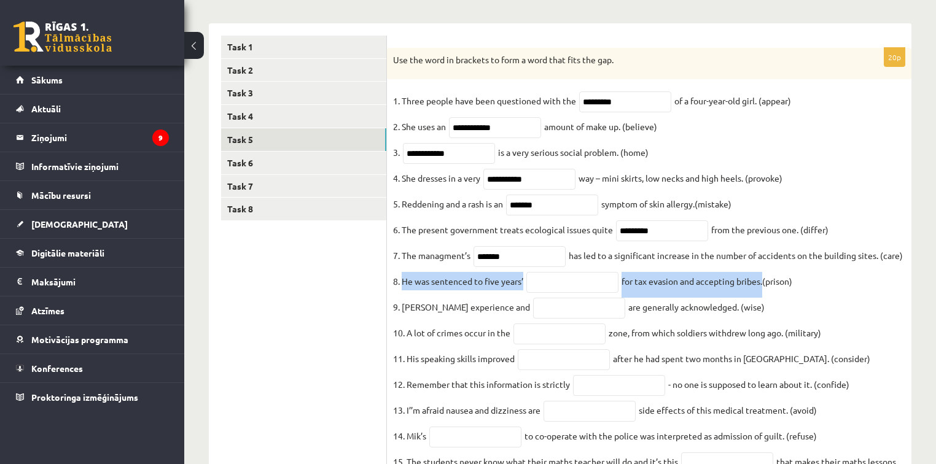
drag, startPoint x: 401, startPoint y: 309, endPoint x: 764, endPoint y: 309, distance: 362.8
click at [764, 309] on fieldset "**********" at bounding box center [649, 358] width 512 height 534
click at [546, 293] on input "text" at bounding box center [572, 282] width 92 height 21
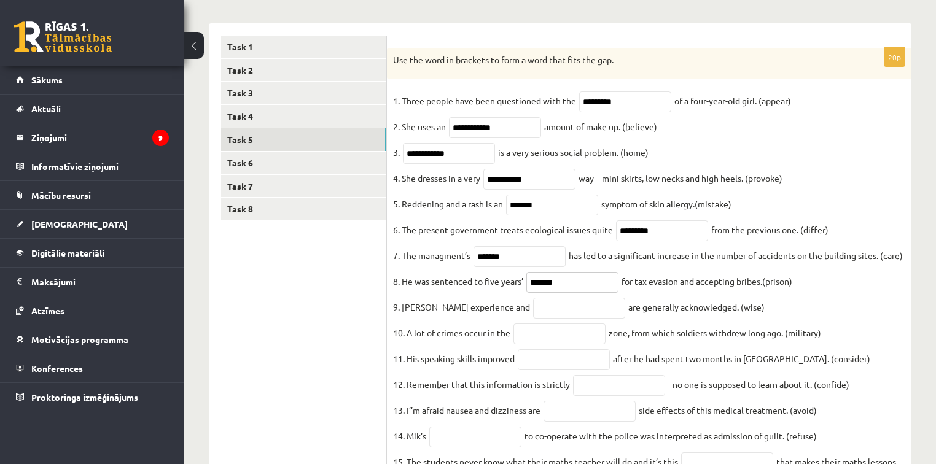
type input "*******"
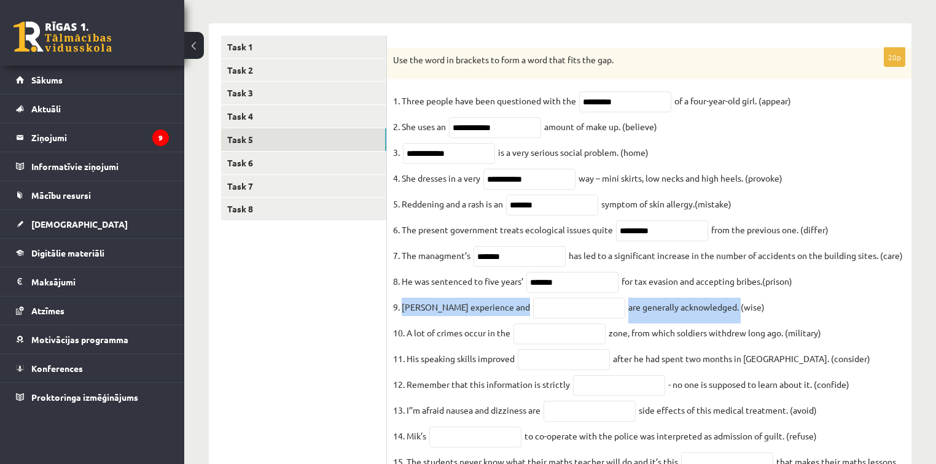
drag, startPoint x: 404, startPoint y: 336, endPoint x: 727, endPoint y: 332, distance: 323.5
click at [727, 332] on fieldset "**********" at bounding box center [649, 358] width 512 height 534
click at [549, 319] on input "text" at bounding box center [579, 308] width 92 height 21
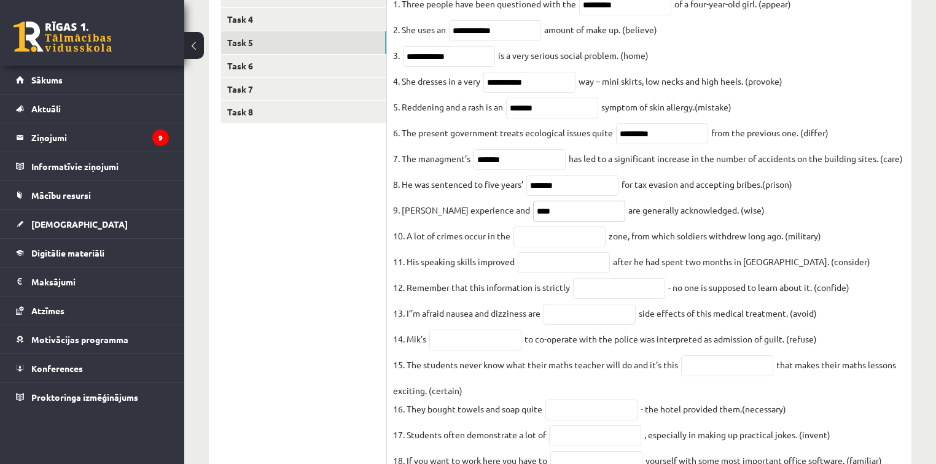
scroll to position [283, 0]
type input "****"
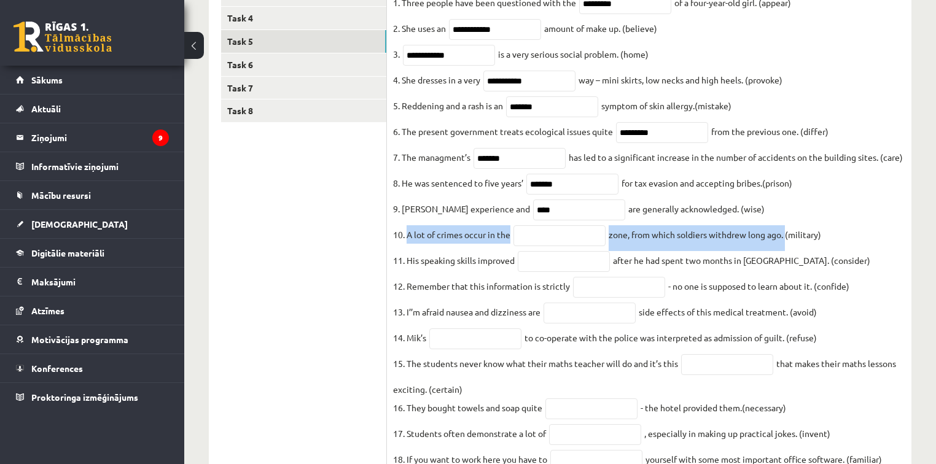
drag, startPoint x: 407, startPoint y: 259, endPoint x: 761, endPoint y: 271, distance: 354.4
click at [784, 270] on fieldset "**********" at bounding box center [649, 260] width 512 height 534
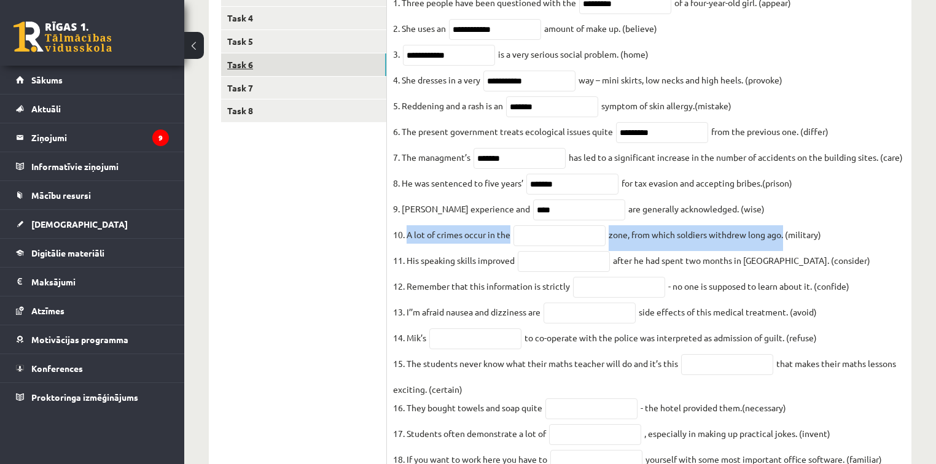
click at [253, 60] on link "Task 6" at bounding box center [303, 64] width 165 height 23
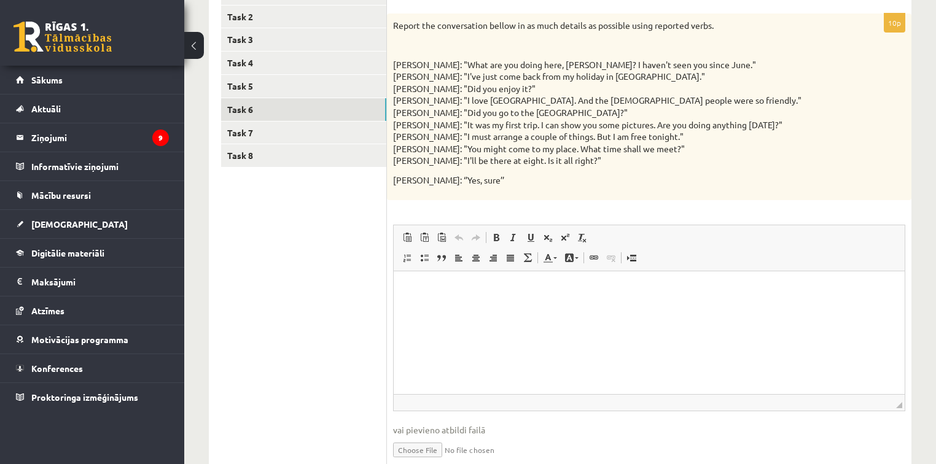
scroll to position [234, 0]
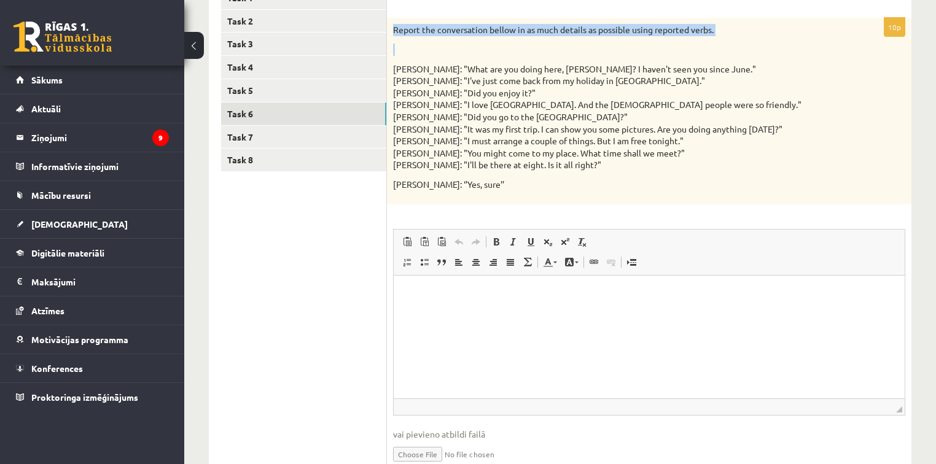
drag, startPoint x: 390, startPoint y: 30, endPoint x: 712, endPoint y: 37, distance: 321.7
click at [712, 37] on div "Report the conversation bellow in as much details as possible using reported ve…" at bounding box center [649, 111] width 524 height 186
click at [264, 135] on link "Task 7" at bounding box center [303, 137] width 165 height 23
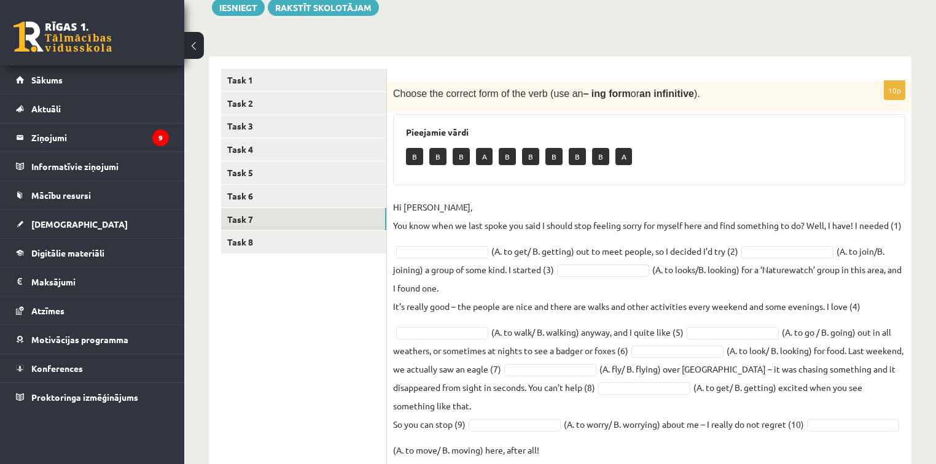
scroll to position [177, 0]
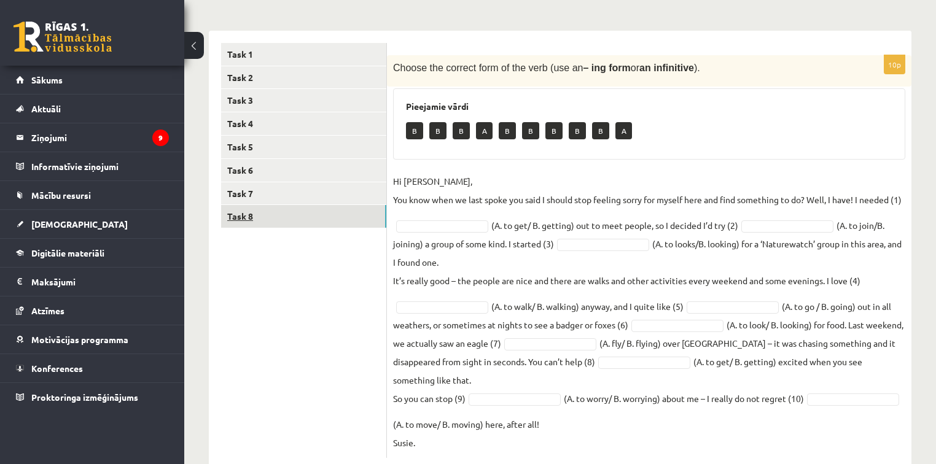
click at [252, 219] on link "Task 8" at bounding box center [303, 216] width 165 height 23
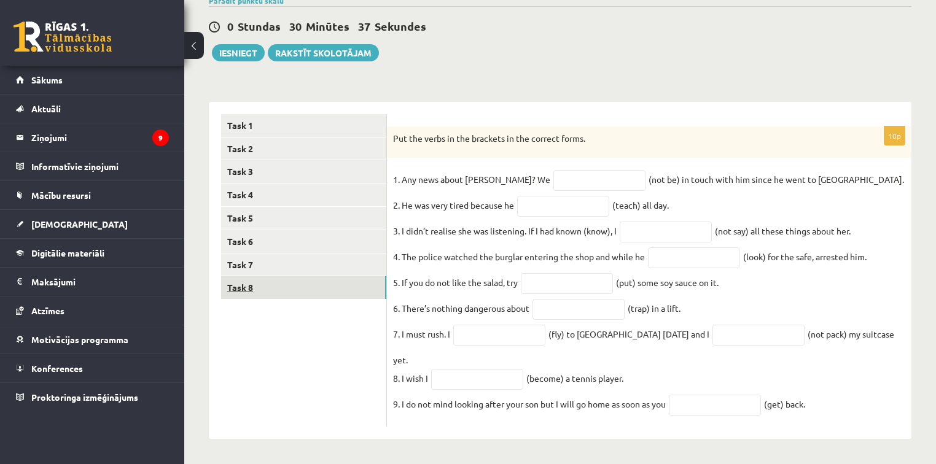
scroll to position [98, 0]
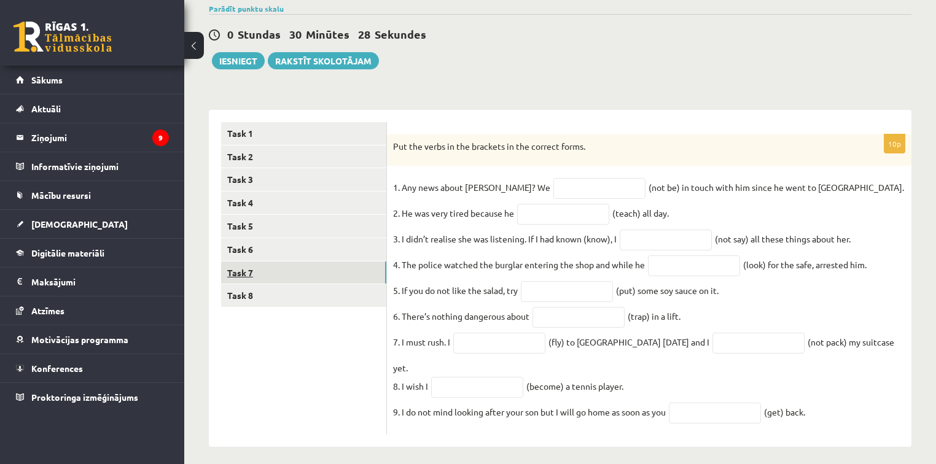
click at [238, 270] on link "Task 7" at bounding box center [303, 273] width 165 height 23
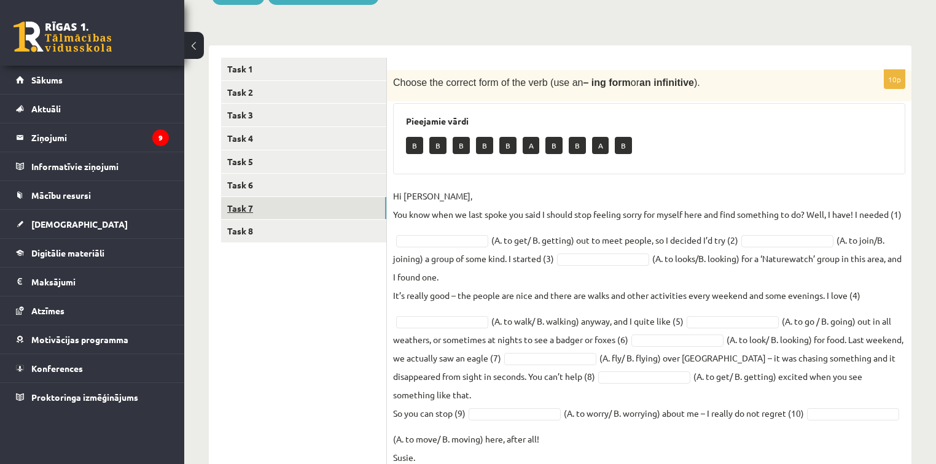
scroll to position [30, 0]
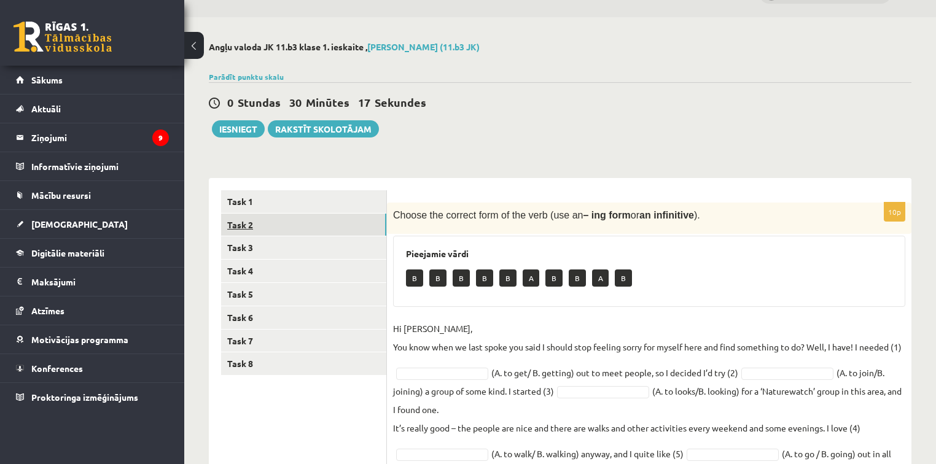
click at [251, 222] on link "Task 2" at bounding box center [303, 225] width 165 height 23
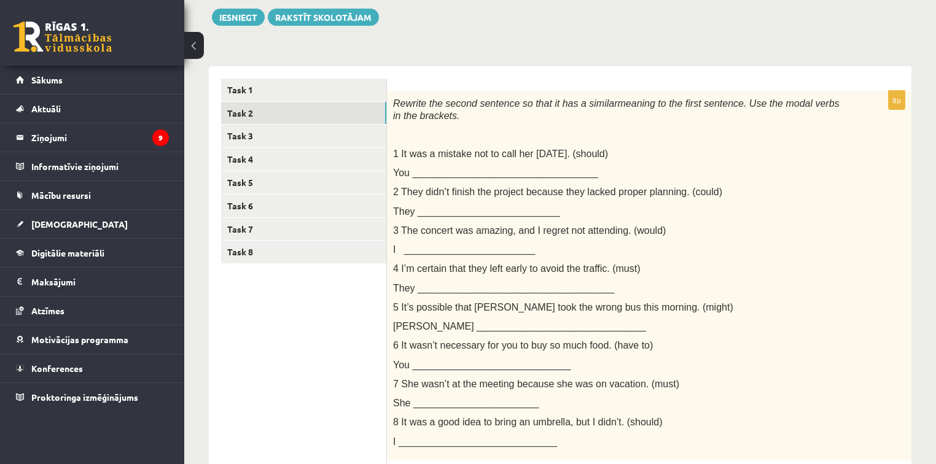
scroll to position [128, 0]
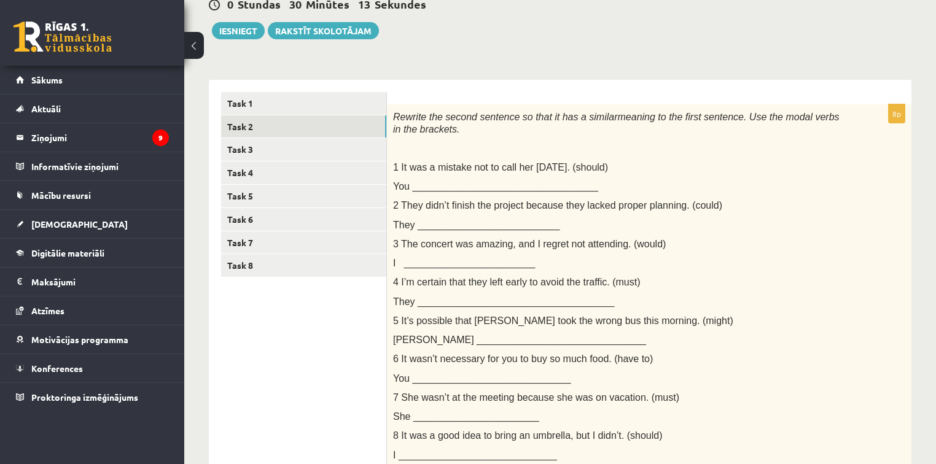
click at [417, 185] on span "You __________________________________" at bounding box center [495, 186] width 205 height 10
click at [242, 152] on link "Task 3" at bounding box center [303, 149] width 165 height 23
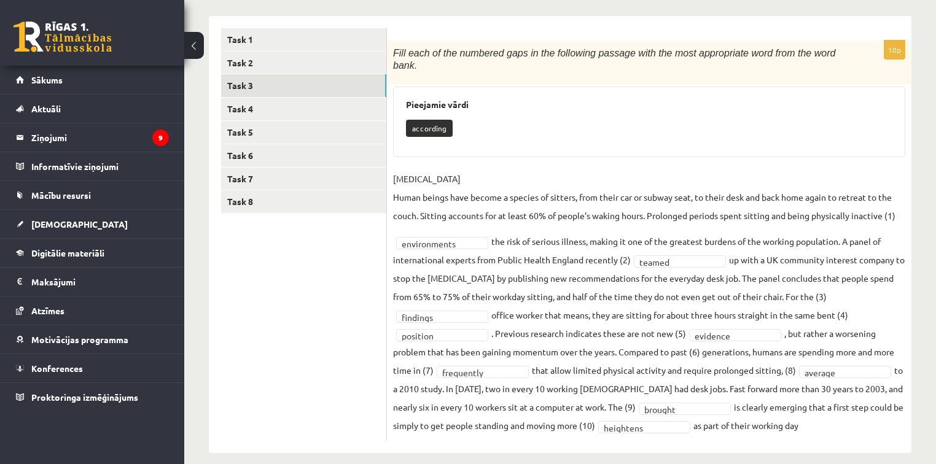
scroll to position [193, 0]
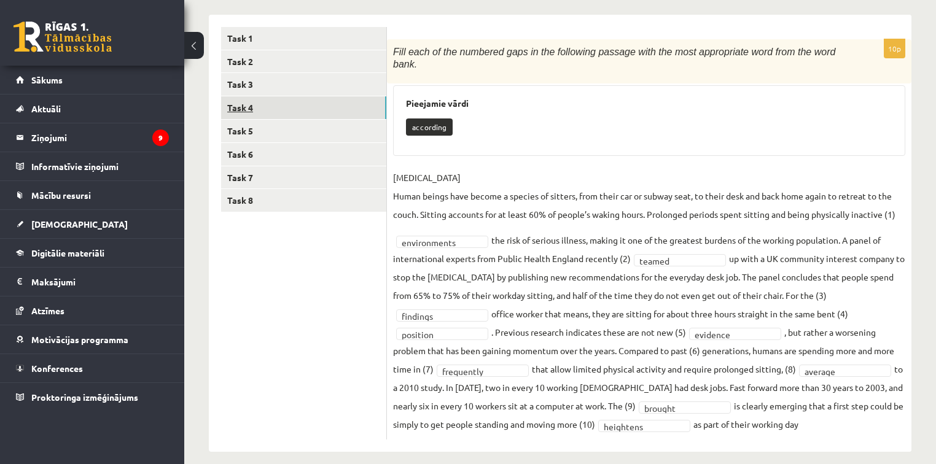
click at [231, 117] on link "Task 4" at bounding box center [303, 107] width 165 height 23
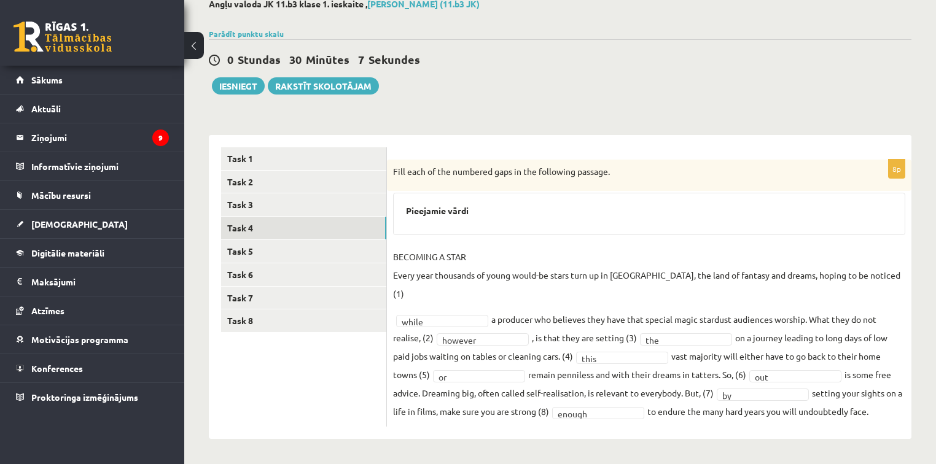
scroll to position [54, 0]
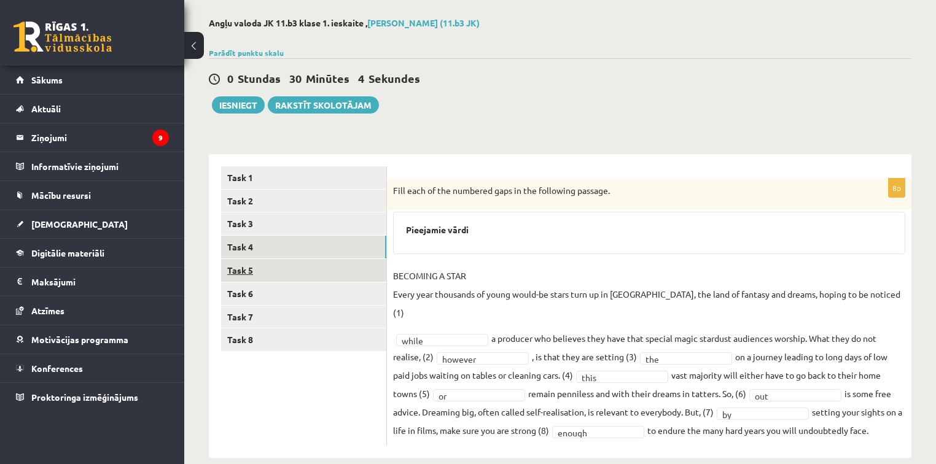
click at [248, 270] on link "Task 5" at bounding box center [303, 270] width 165 height 23
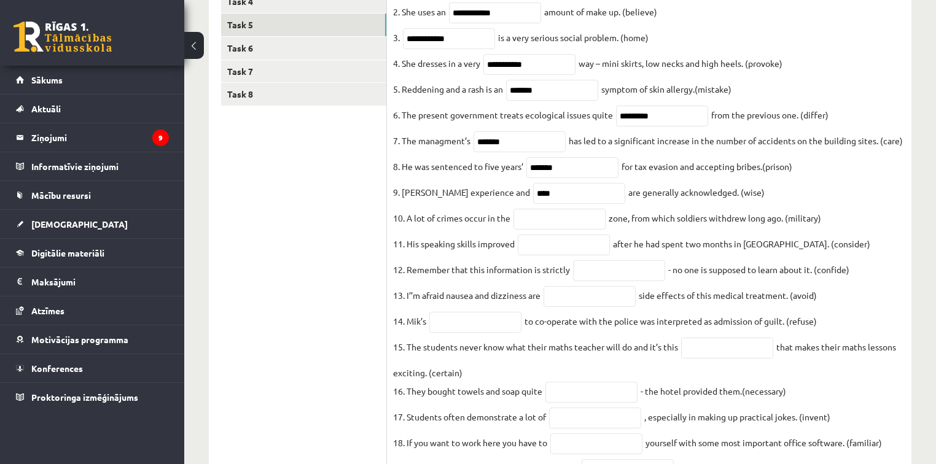
scroll to position [283, 0]
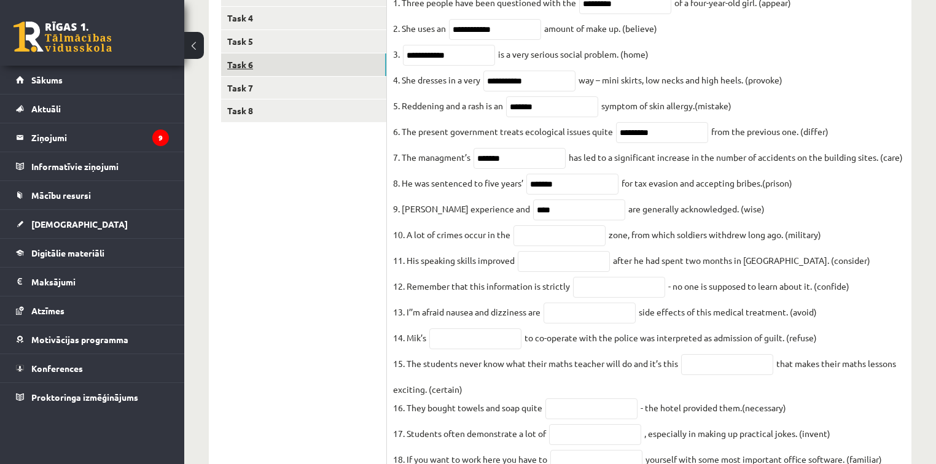
click at [260, 62] on link "Task 6" at bounding box center [303, 64] width 165 height 23
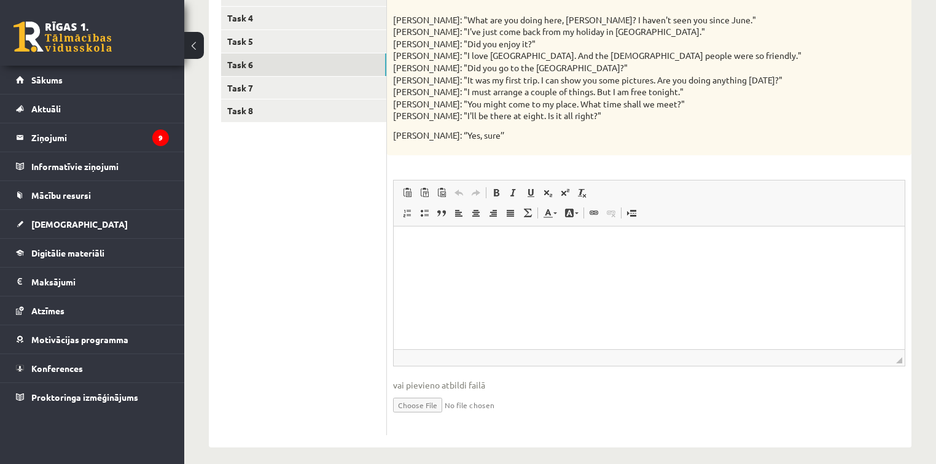
scroll to position [0, 0]
click at [252, 87] on link "Task 7" at bounding box center [303, 88] width 165 height 23
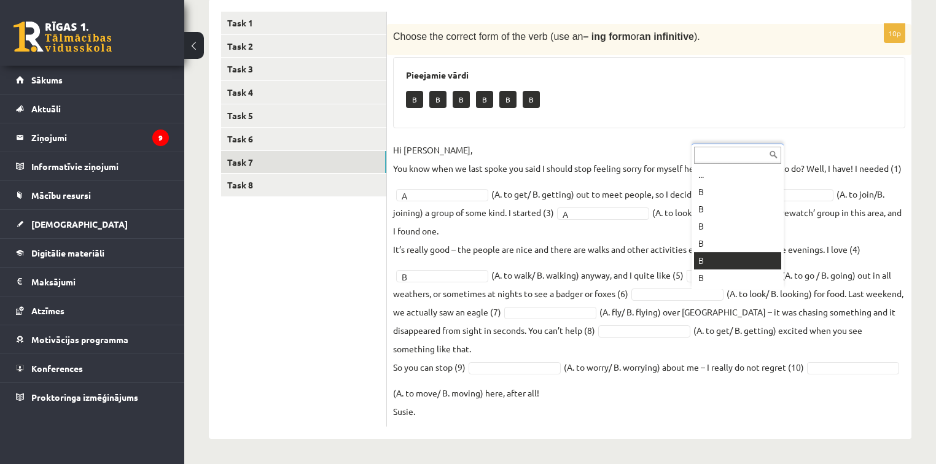
scroll to position [227, 0]
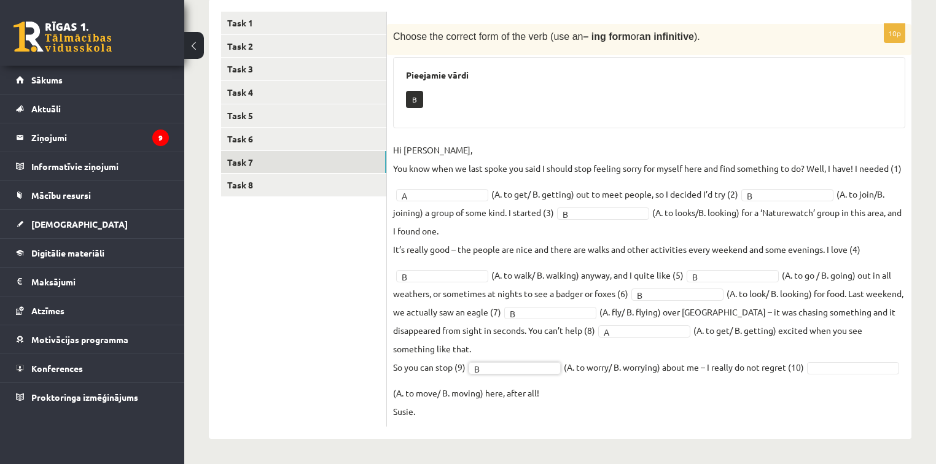
click at [448, 383] on fieldset "Hi Caroline, You know when we last spoke you said I should stop feeling sorry f…" at bounding box center [649, 281] width 512 height 280
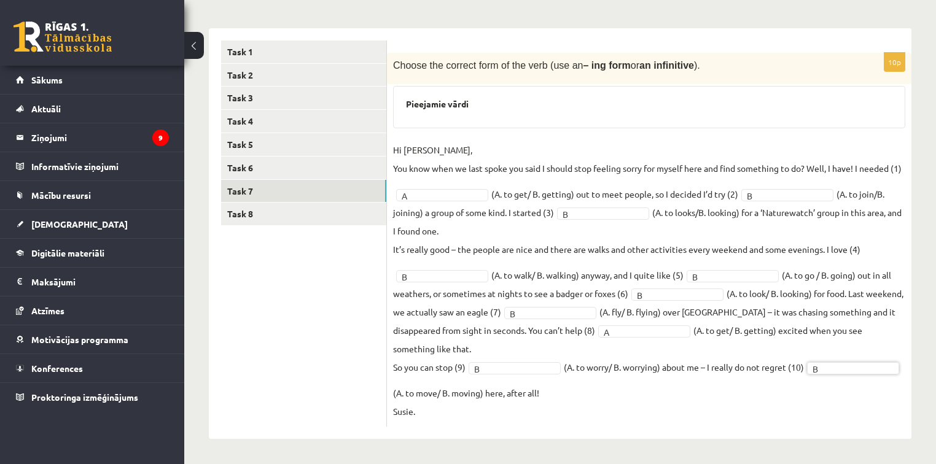
scroll to position [198, 0]
click at [239, 203] on link "Task 8" at bounding box center [303, 214] width 165 height 23
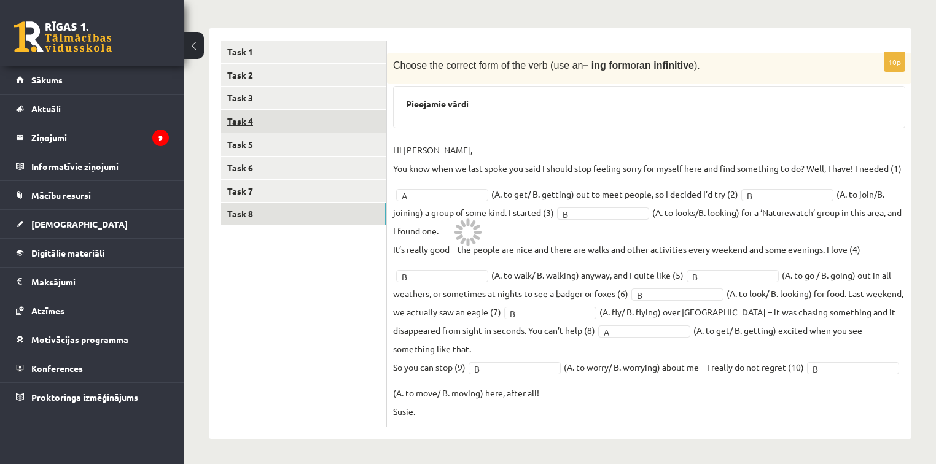
scroll to position [98, 0]
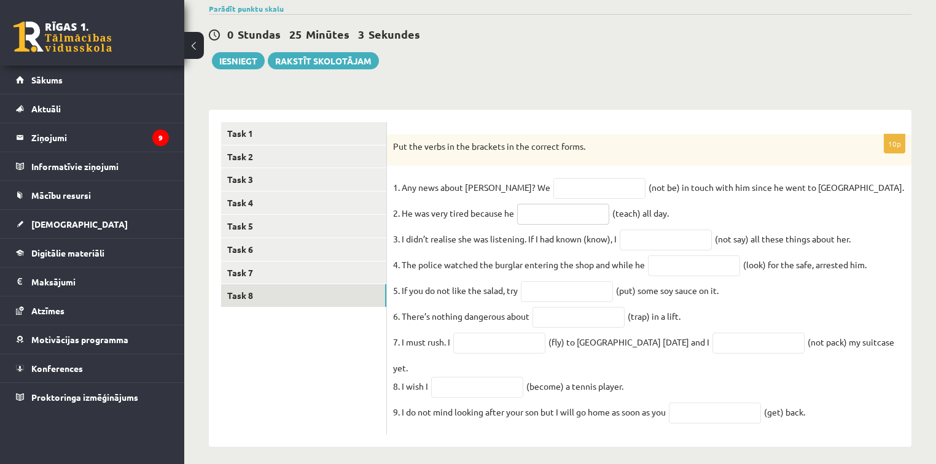
click at [540, 220] on input "text" at bounding box center [563, 214] width 92 height 21
click at [540, 215] on input "text" at bounding box center [563, 214] width 92 height 21
type input "********"
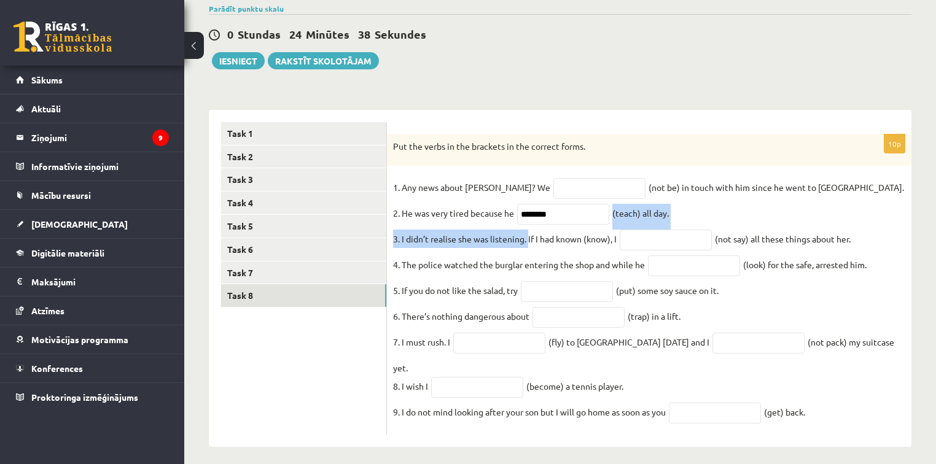
drag, startPoint x: 529, startPoint y: 241, endPoint x: 857, endPoint y: 231, distance: 328.6
click at [857, 231] on fieldset "1. Any news about George? We (not be) in touch with him since he went to South …" at bounding box center [649, 303] width 512 height 250
click at [853, 233] on fieldset "1. Any news about George? We (not be) in touch with him since he went to South …" at bounding box center [649, 303] width 512 height 250
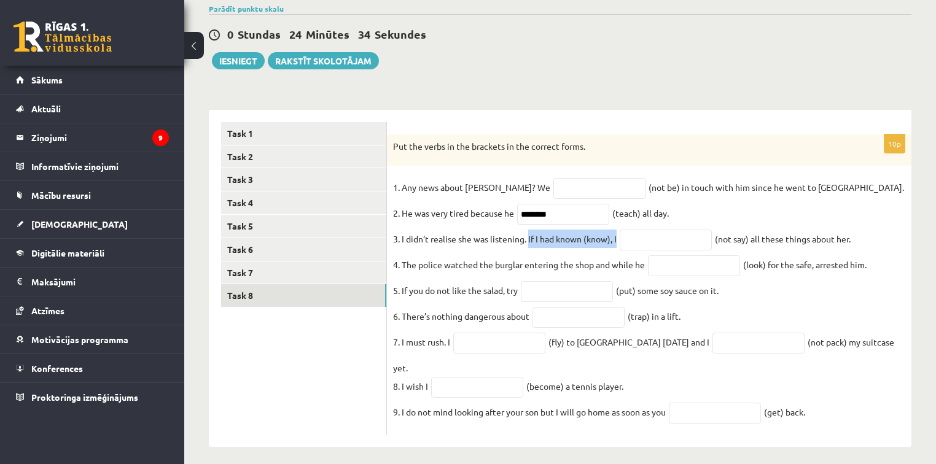
drag, startPoint x: 528, startPoint y: 241, endPoint x: 671, endPoint y: 253, distance: 143.5
click at [687, 252] on fieldset "1. Any news about George? We (not be) in touch with him since he went to South …" at bounding box center [649, 303] width 512 height 250
drag, startPoint x: 400, startPoint y: 240, endPoint x: 859, endPoint y: 240, distance: 459.2
click at [866, 239] on fieldset "1. Any news about George? We (not be) in touch with him since he went to South …" at bounding box center [649, 303] width 512 height 250
click at [669, 269] on input "text" at bounding box center [694, 265] width 92 height 21
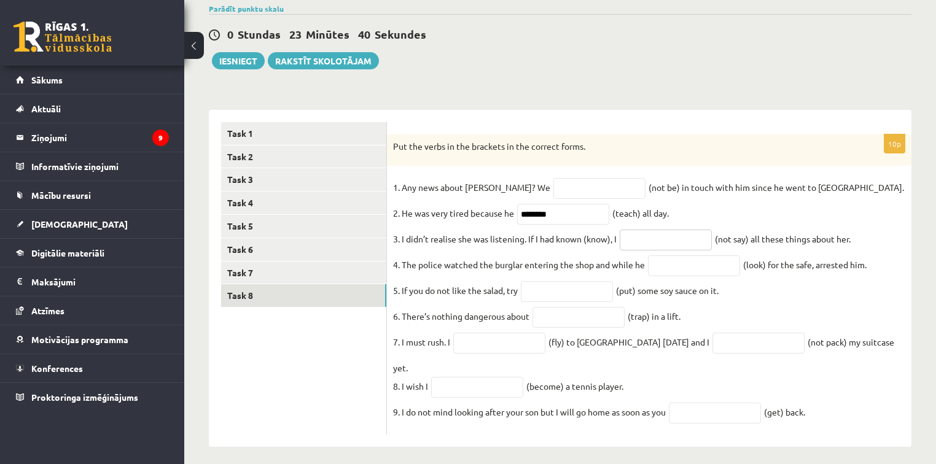
click at [643, 239] on input "text" at bounding box center [665, 240] width 92 height 21
type input "**********"
drag, startPoint x: 401, startPoint y: 268, endPoint x: 880, endPoint y: 277, distance: 478.9
click at [880, 277] on fieldset "**********" at bounding box center [649, 303] width 512 height 250
click at [705, 275] on input "text" at bounding box center [694, 265] width 92 height 21
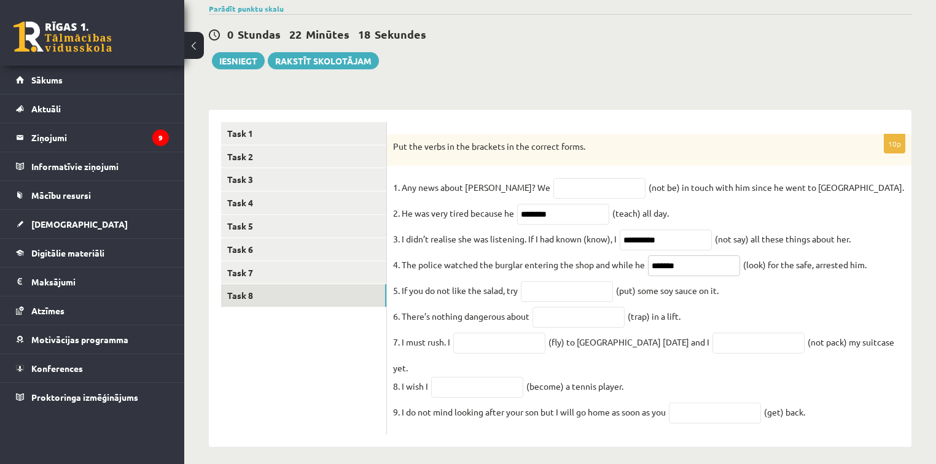
type input "*******"
drag, startPoint x: 400, startPoint y: 292, endPoint x: 727, endPoint y: 295, distance: 326.6
click at [727, 295] on fieldset "**********" at bounding box center [649, 303] width 512 height 250
click at [567, 293] on input "text" at bounding box center [567, 291] width 92 height 21
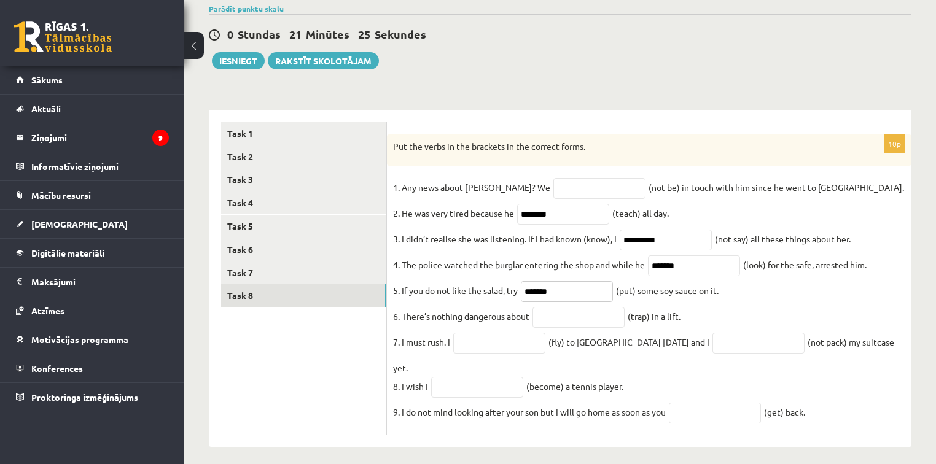
type input "*******"
drag, startPoint x: 400, startPoint y: 323, endPoint x: 718, endPoint y: 317, distance: 318.0
click at [719, 317] on fieldset "**********" at bounding box center [649, 303] width 512 height 250
click at [555, 326] on input "text" at bounding box center [578, 317] width 92 height 21
click at [559, 327] on input "text" at bounding box center [578, 317] width 92 height 21
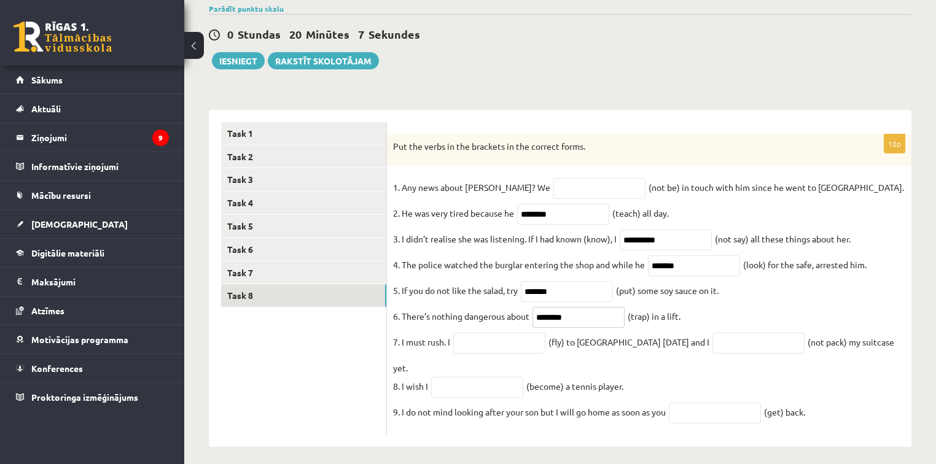
type input "********"
click at [463, 350] on input "text" at bounding box center [499, 343] width 92 height 21
drag, startPoint x: 447, startPoint y: 346, endPoint x: 704, endPoint y: 319, distance: 258.7
click at [704, 319] on fieldset "**********" at bounding box center [649, 303] width 512 height 250
click at [351, 373] on ul "Task 1 Task 2 Task 3 Task 4 Task 5 Task 6 Task 7 Task 8" at bounding box center [304, 278] width 166 height 313
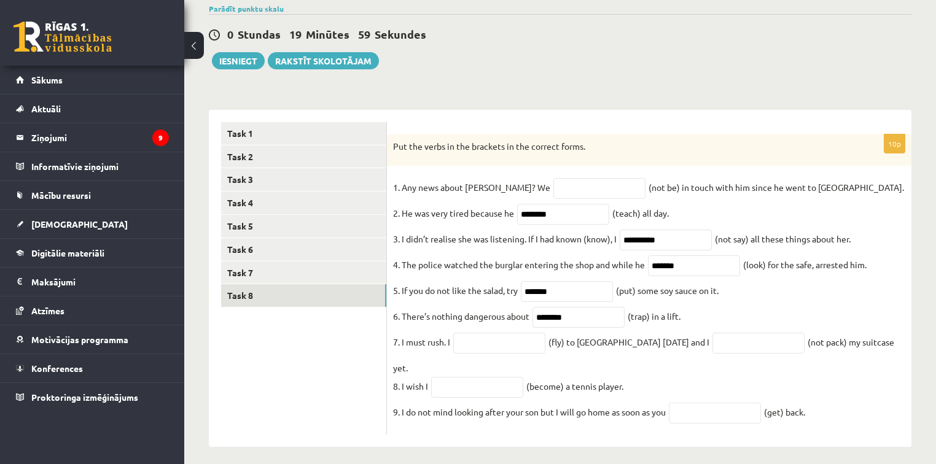
drag, startPoint x: 400, startPoint y: 347, endPoint x: 862, endPoint y: 351, distance: 462.3
click at [885, 340] on fieldset "**********" at bounding box center [649, 303] width 512 height 250
click at [486, 346] on input "text" at bounding box center [499, 343] width 92 height 21
click at [475, 349] on input "text" at bounding box center [499, 343] width 92 height 21
type input "******"
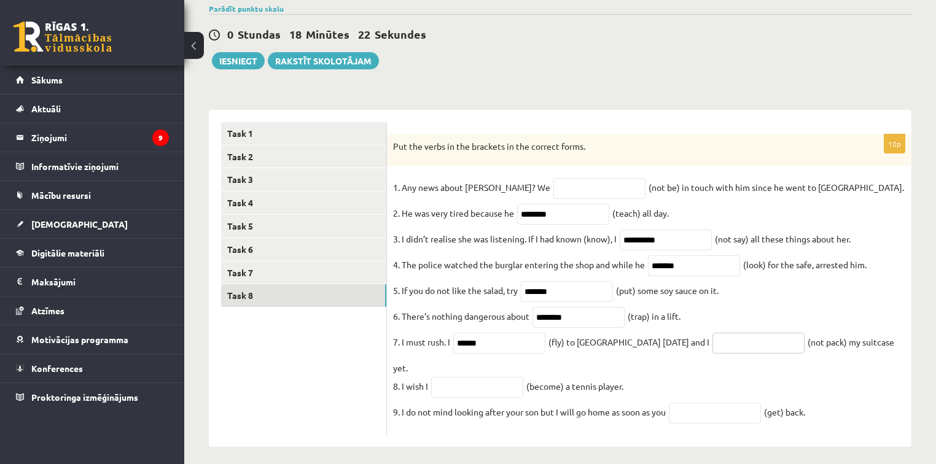
click at [712, 351] on input "text" at bounding box center [758, 343] width 92 height 21
type input "**********"
drag, startPoint x: 401, startPoint y: 376, endPoint x: 640, endPoint y: 367, distance: 239.6
click at [640, 367] on fieldset "**********" at bounding box center [649, 303] width 512 height 250
click at [488, 377] on input "text" at bounding box center [477, 387] width 92 height 21
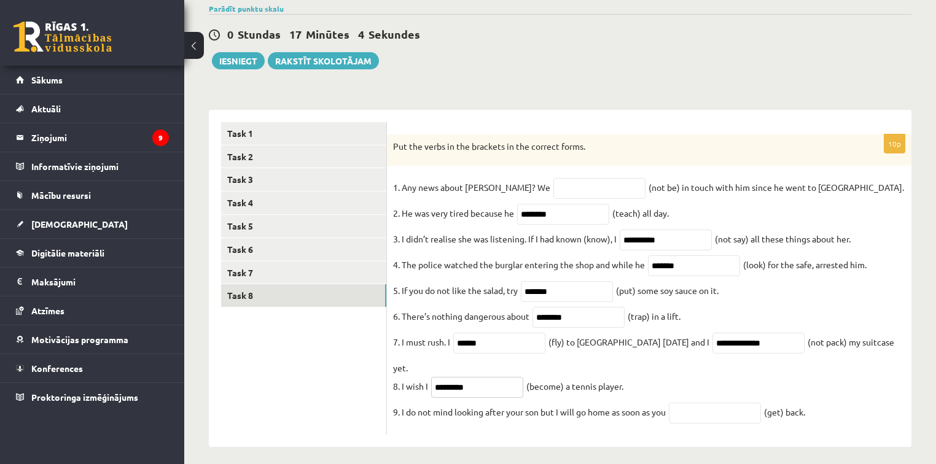
type input "*********"
click at [683, 405] on input "text" at bounding box center [714, 413] width 92 height 21
type input "*******"
click at [270, 273] on link "Task 7" at bounding box center [303, 273] width 165 height 23
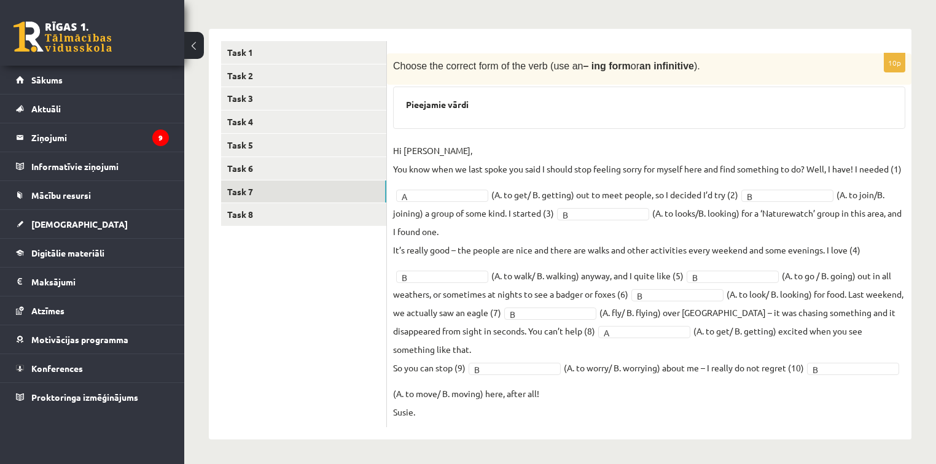
scroll to position [196, 0]
click at [244, 157] on link "Task 6" at bounding box center [303, 168] width 165 height 23
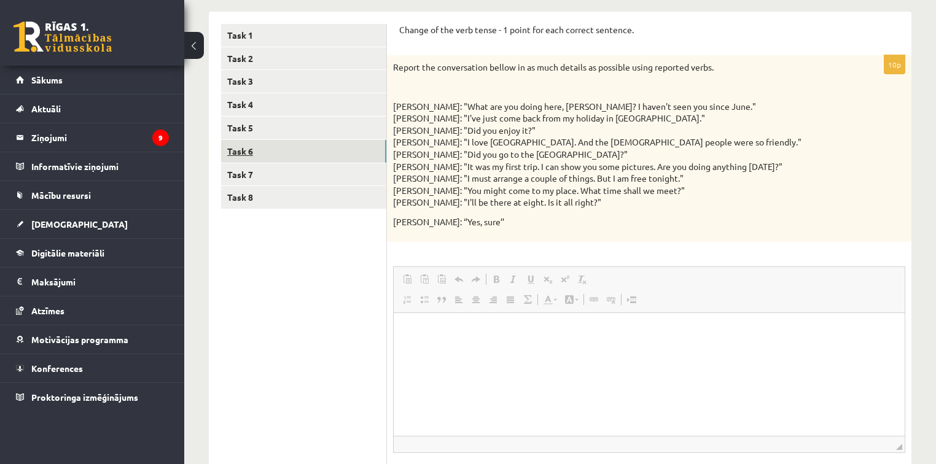
scroll to position [0, 0]
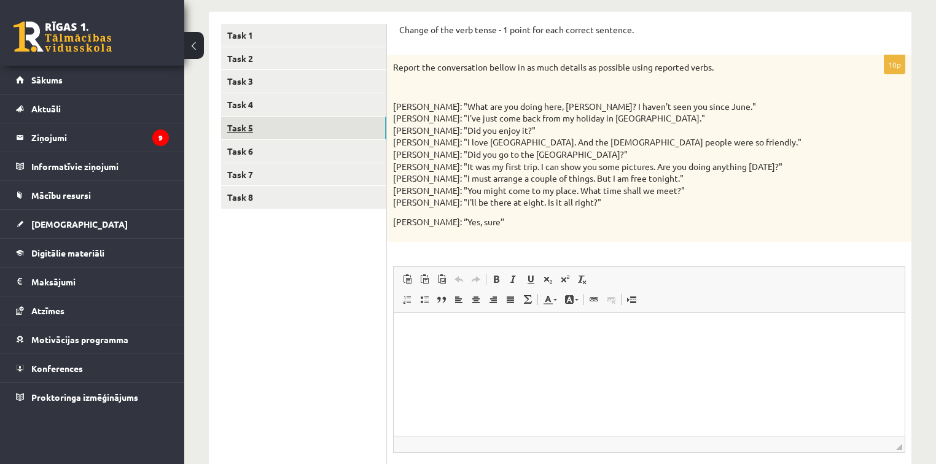
click at [252, 128] on link "Task 5" at bounding box center [303, 128] width 165 height 23
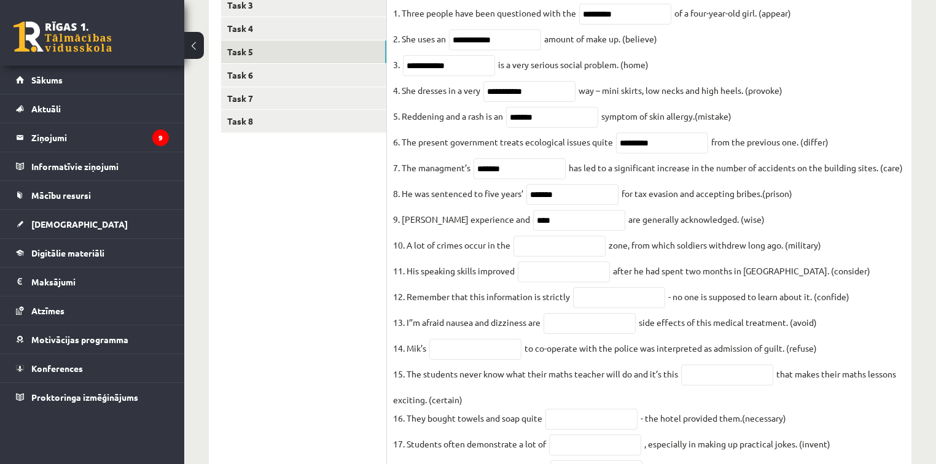
scroll to position [295, 0]
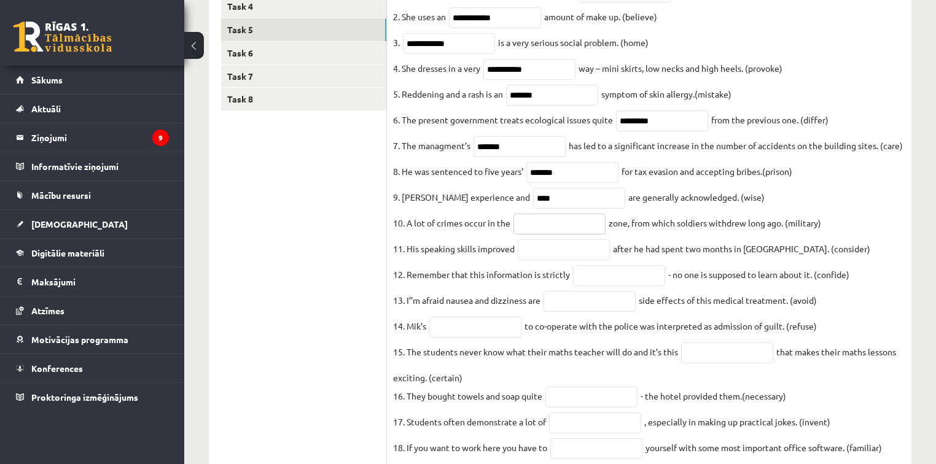
click at [541, 234] on input "text" at bounding box center [559, 224] width 92 height 21
type input "********"
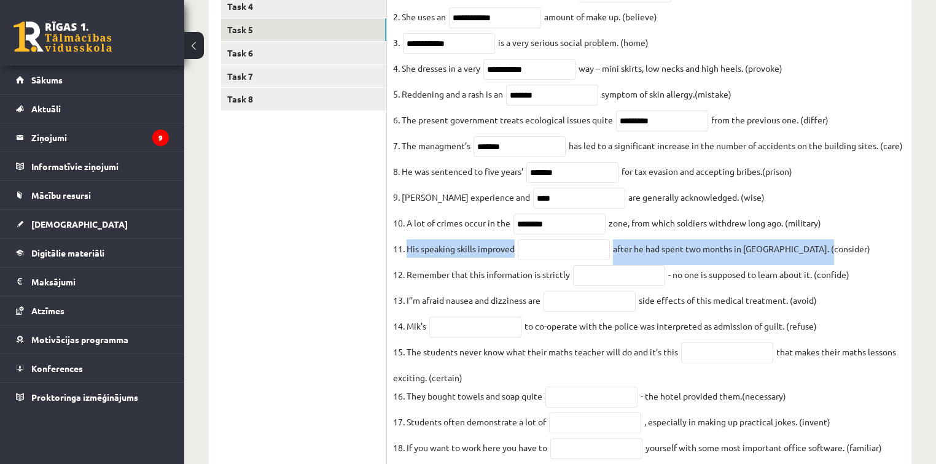
drag, startPoint x: 406, startPoint y: 280, endPoint x: 818, endPoint y: 273, distance: 412.0
click at [818, 273] on fieldset "**********" at bounding box center [649, 249] width 512 height 534
click at [541, 260] on input "text" at bounding box center [563, 249] width 92 height 21
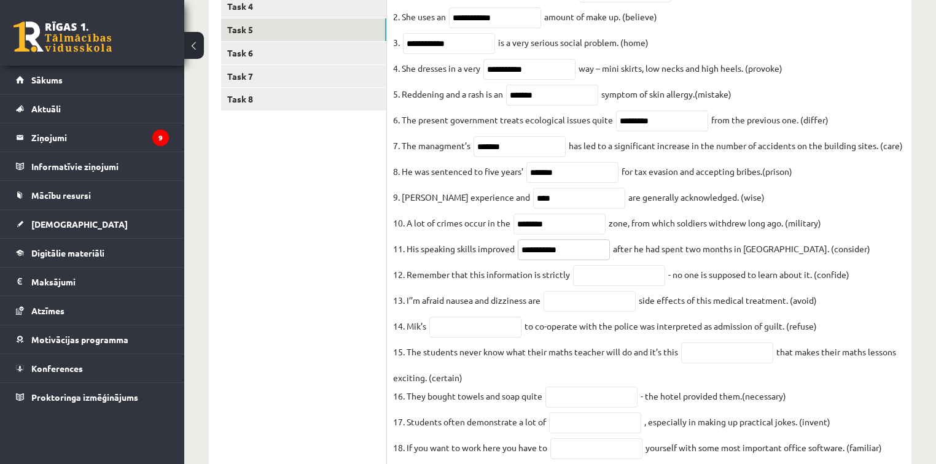
type input "**********"
drag, startPoint x: 407, startPoint y: 304, endPoint x: 872, endPoint y: 309, distance: 464.7
click at [872, 309] on fieldset "**********" at bounding box center [649, 249] width 512 height 534
click at [592, 286] on input "text" at bounding box center [619, 275] width 92 height 21
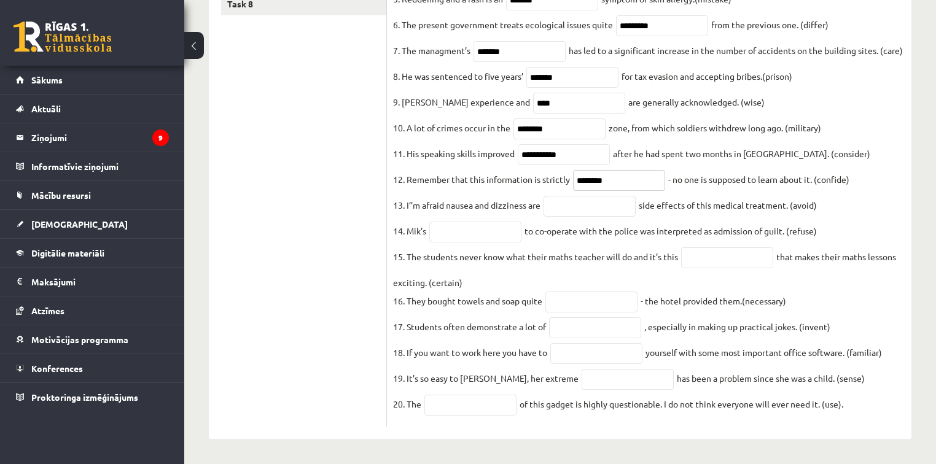
scroll to position [430, 0]
type input "********"
drag, startPoint x: 408, startPoint y: 199, endPoint x: 806, endPoint y: 206, distance: 397.8
click at [830, 203] on fieldset "**********" at bounding box center [649, 153] width 512 height 534
click at [587, 196] on input "text" at bounding box center [589, 206] width 92 height 21
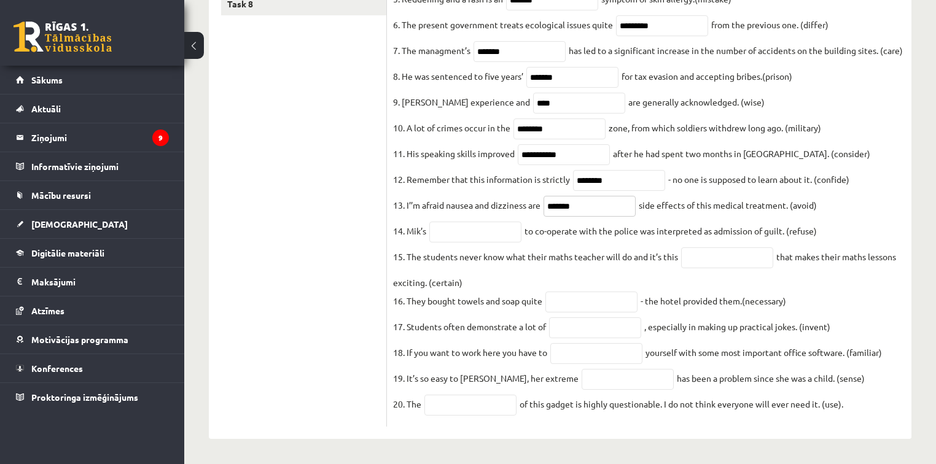
type input "*******"
click at [447, 222] on input "text" at bounding box center [475, 232] width 92 height 21
drag, startPoint x: 405, startPoint y: 221, endPoint x: 840, endPoint y: 221, distance: 435.8
click at [840, 221] on fieldset "**********" at bounding box center [649, 153] width 512 height 534
click at [476, 236] on fieldset "**********" at bounding box center [649, 153] width 512 height 534
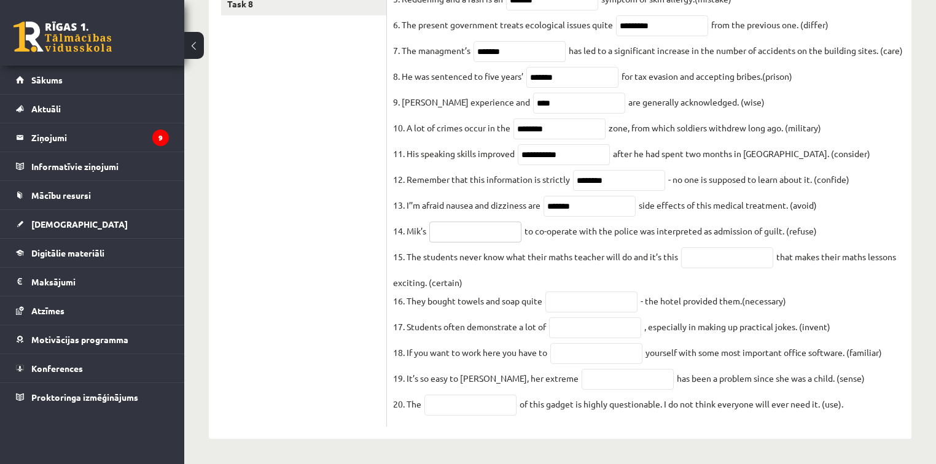
click at [470, 226] on input "text" at bounding box center [475, 232] width 92 height 21
type input "******"
drag, startPoint x: 408, startPoint y: 248, endPoint x: 848, endPoint y: 278, distance: 441.8
click at [848, 278] on fieldset "**********" at bounding box center [649, 153] width 512 height 534
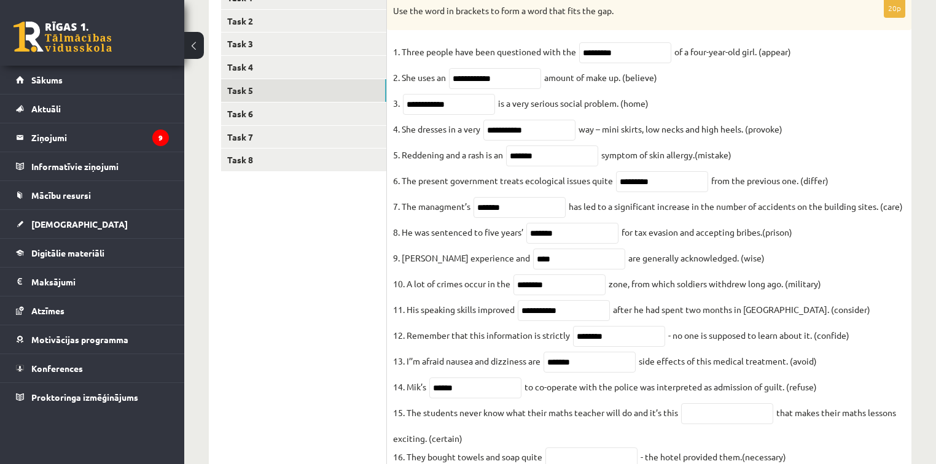
scroll to position [87, 0]
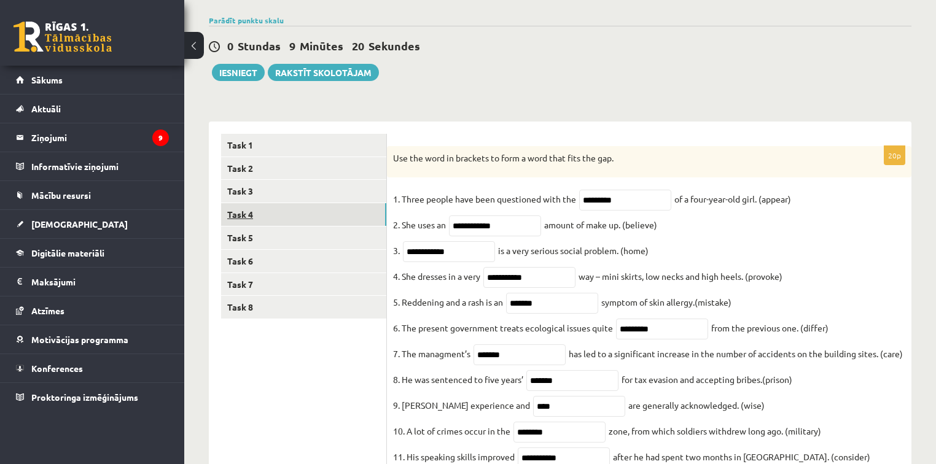
click at [263, 223] on link "Task 4" at bounding box center [303, 214] width 165 height 23
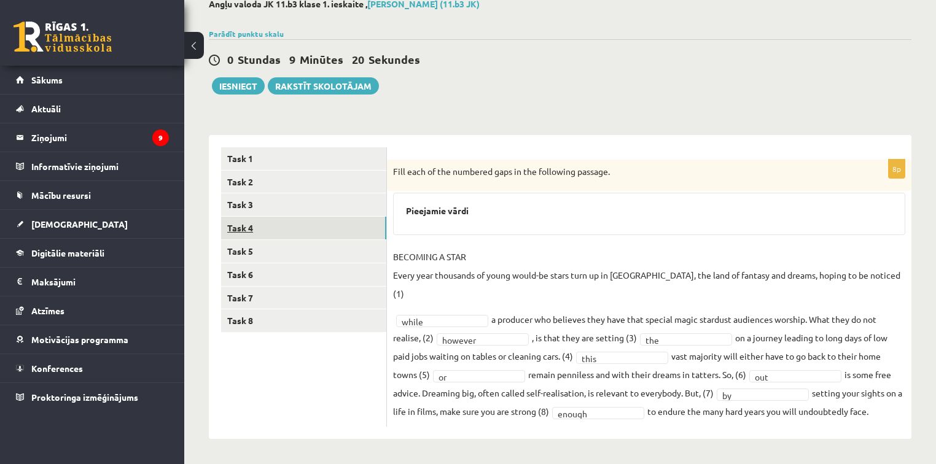
scroll to position [54, 0]
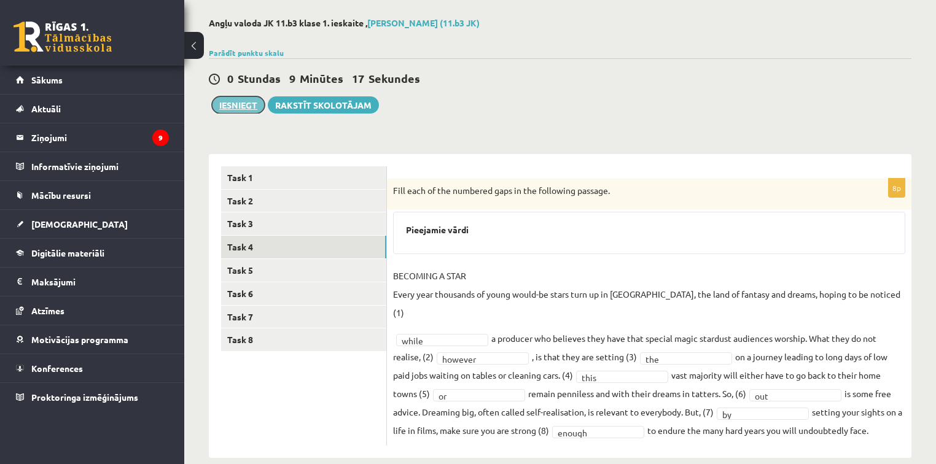
click at [233, 101] on button "Iesniegt" at bounding box center [238, 104] width 53 height 17
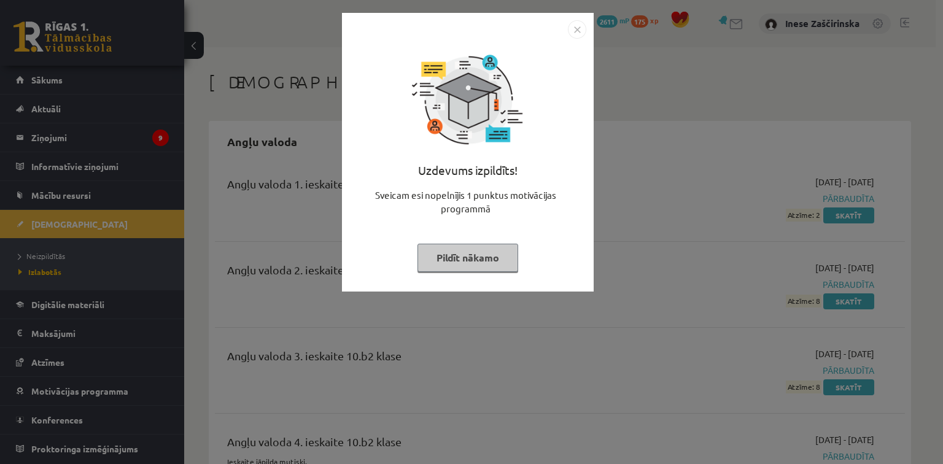
click at [457, 257] on button "Pildīt nākamo" at bounding box center [467, 258] width 101 height 28
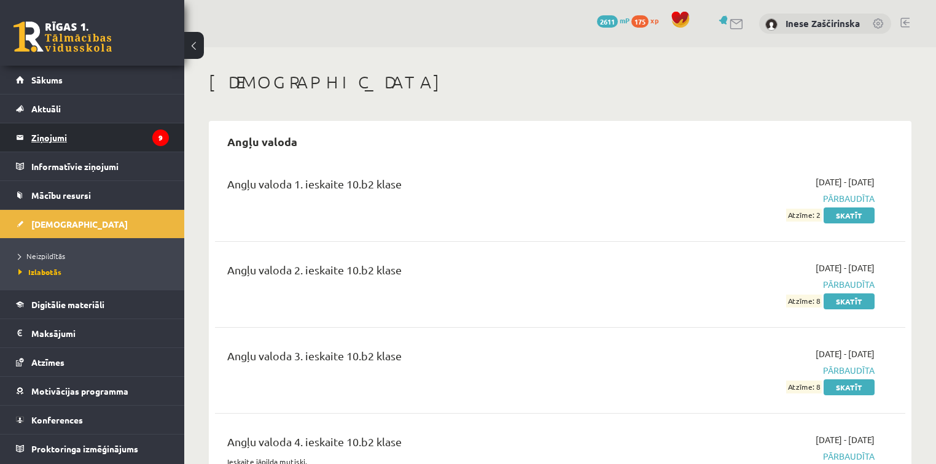
click at [83, 138] on legend "Ziņojumi 9" at bounding box center [100, 137] width 138 height 28
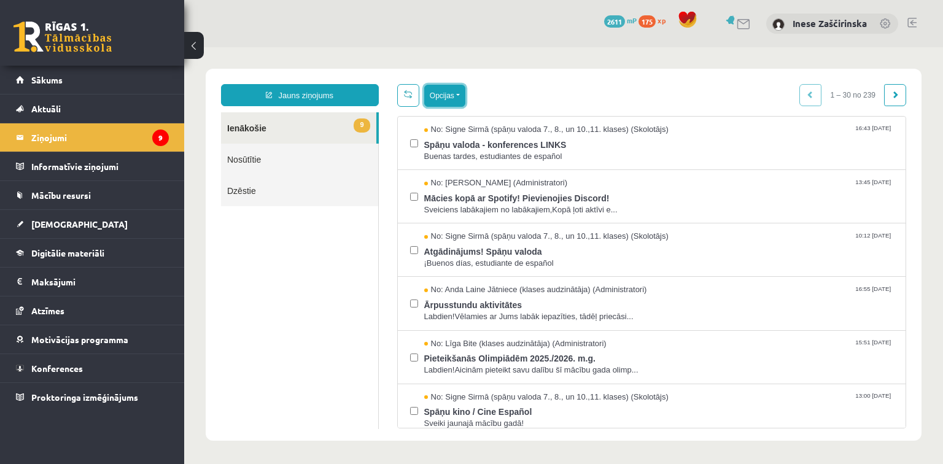
click at [453, 96] on button "Opcijas" at bounding box center [444, 96] width 41 height 22
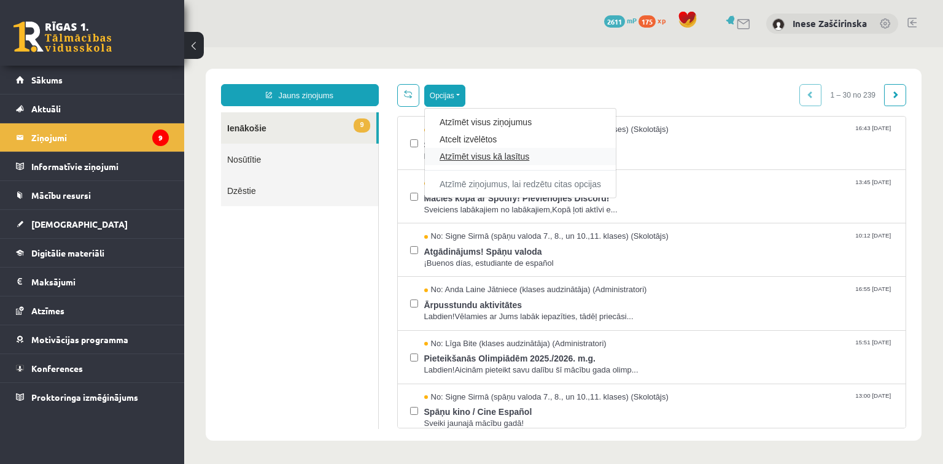
click at [465, 160] on link "Atzīmēt visus kā lasītus" at bounding box center [520, 156] width 161 height 12
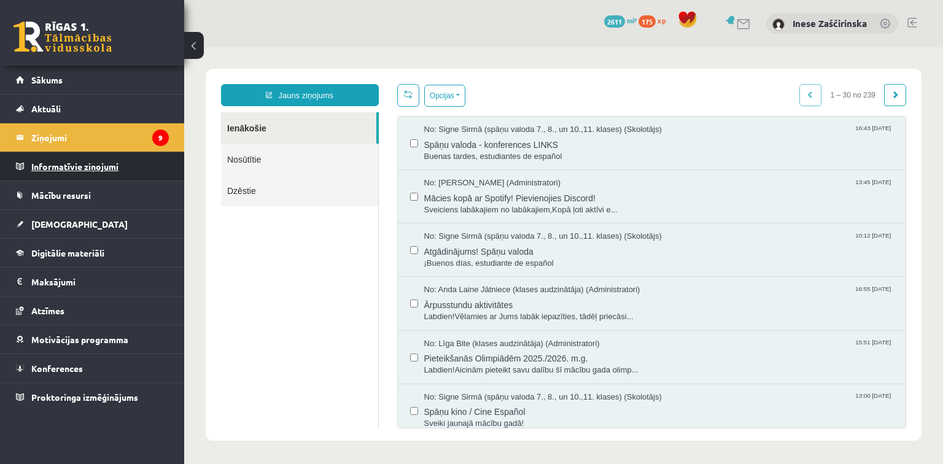
click at [72, 176] on legend "Informatīvie ziņojumi 0" at bounding box center [100, 166] width 138 height 28
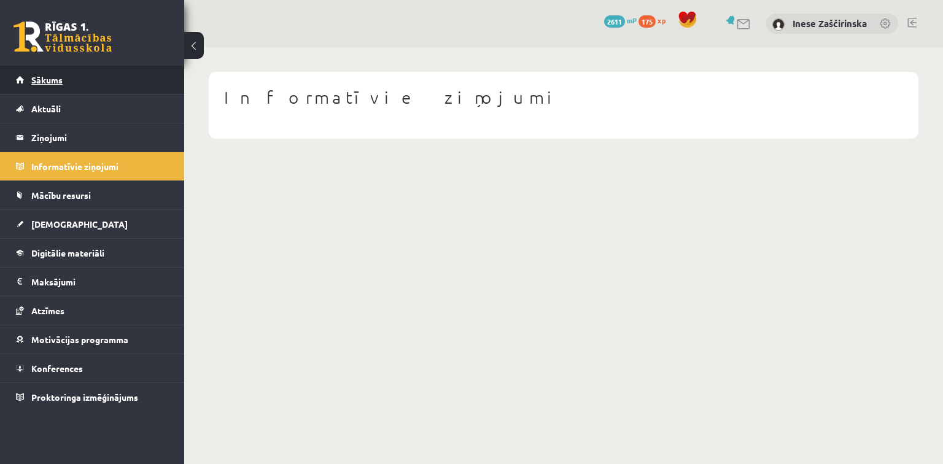
click at [56, 80] on span "Sākums" at bounding box center [46, 79] width 31 height 11
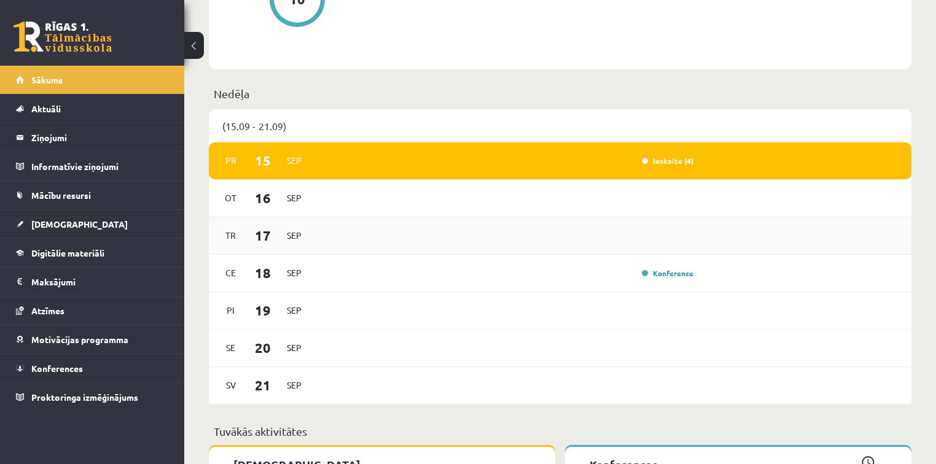
scroll to position [688, 0]
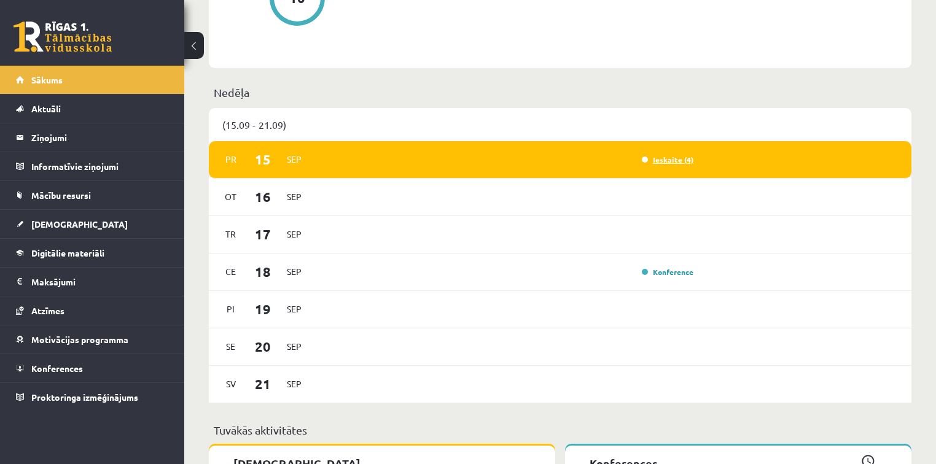
click at [660, 160] on link "Ieskaite (4)" at bounding box center [667, 160] width 52 height 10
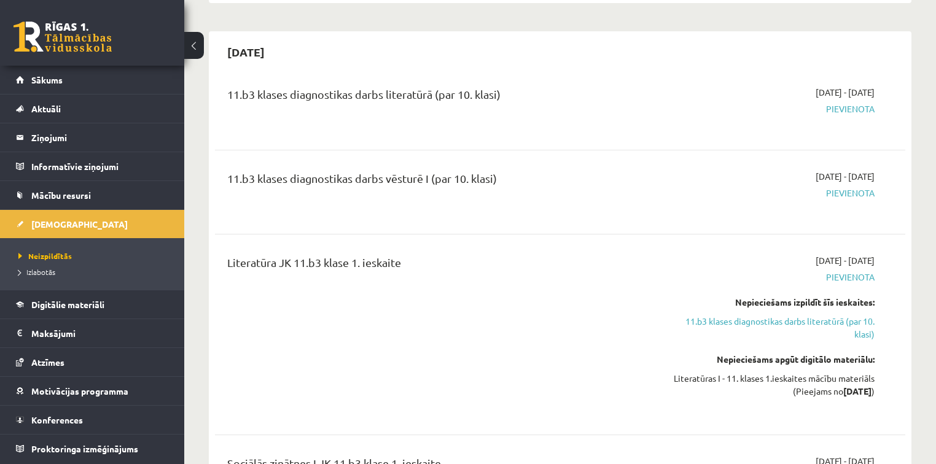
scroll to position [246, 0]
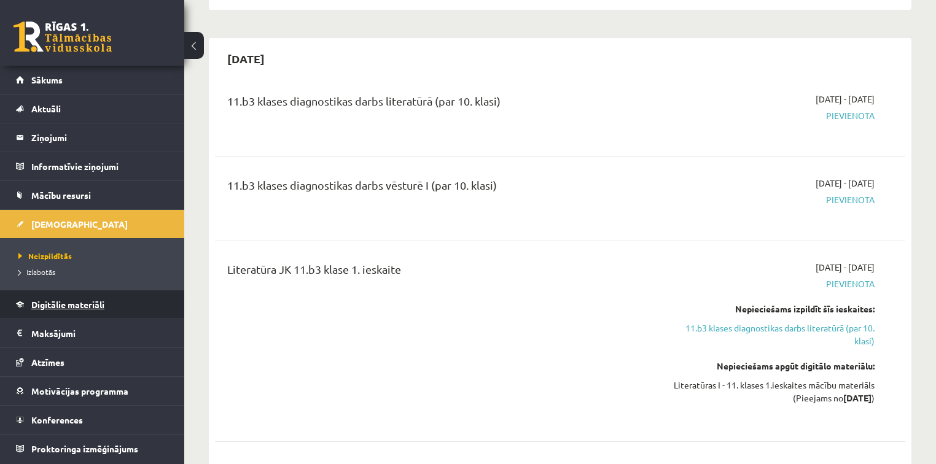
click at [64, 309] on link "Digitālie materiāli" at bounding box center [92, 304] width 153 height 28
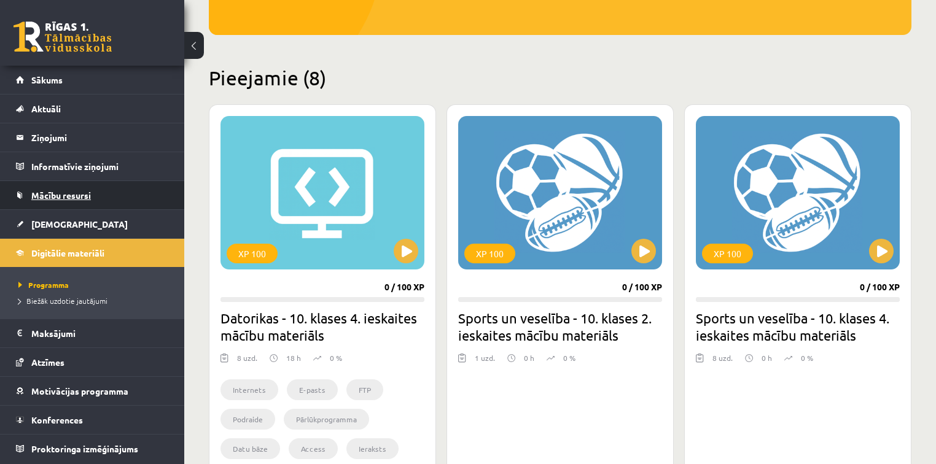
click at [48, 193] on span "Mācību resursi" at bounding box center [61, 195] width 60 height 11
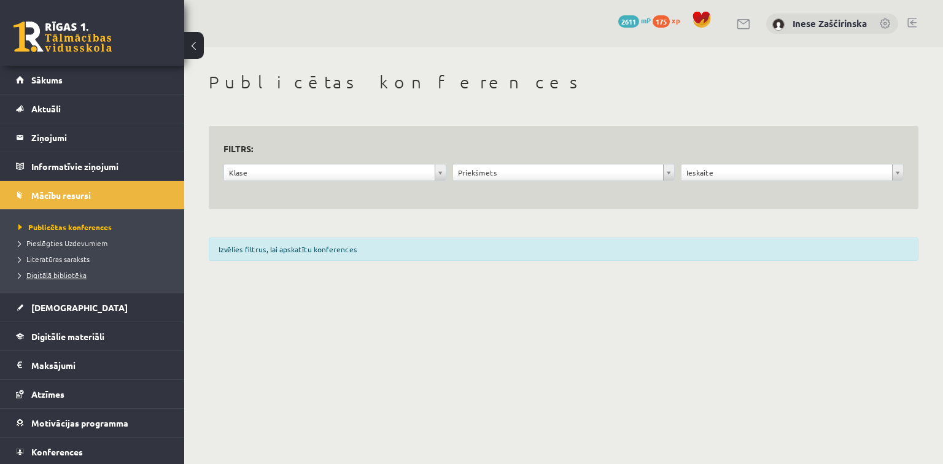
click at [78, 269] on link "Digitālā bibliotēka" at bounding box center [94, 274] width 153 height 11
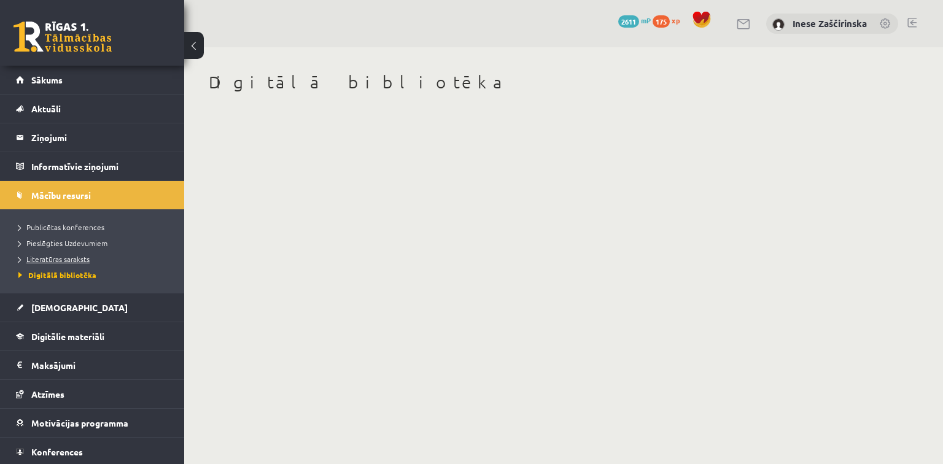
click at [76, 258] on span "Literatūras saraksts" at bounding box center [53, 259] width 71 height 10
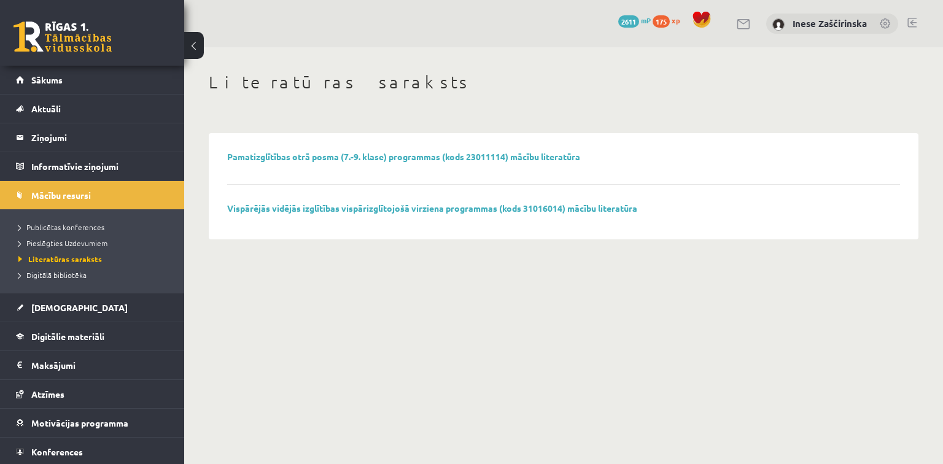
click at [86, 217] on ul "Publicētas konferences Pieslēgties Uzdevumiem Literatūras saraksts Digitālā bib…" at bounding box center [92, 250] width 184 height 83
click at [432, 204] on link "Vispārējās vidējās izglītības vispārizglītojošā virziena programmas (kods 31016…" at bounding box center [432, 208] width 410 height 11
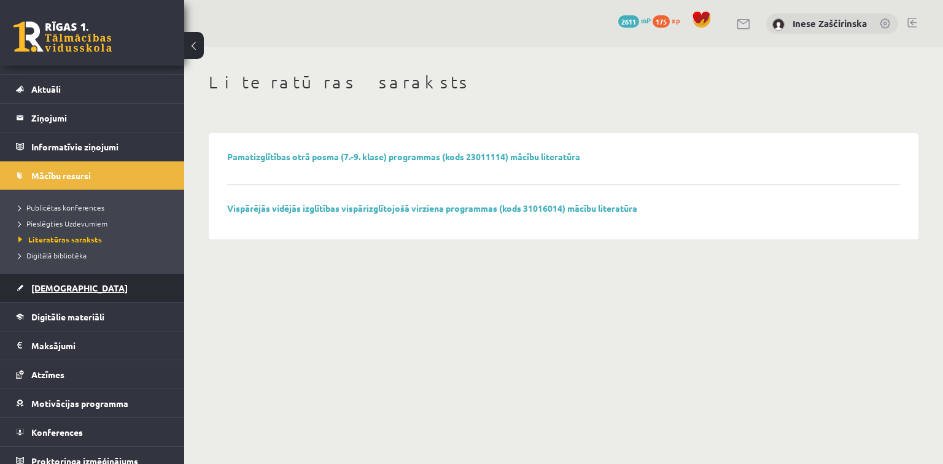
scroll to position [29, 0]
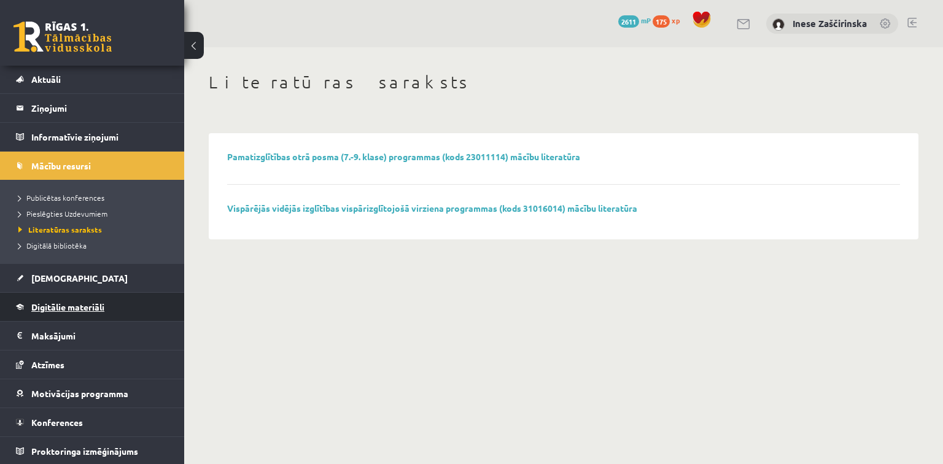
click at [64, 308] on span "Digitālie materiāli" at bounding box center [67, 306] width 73 height 11
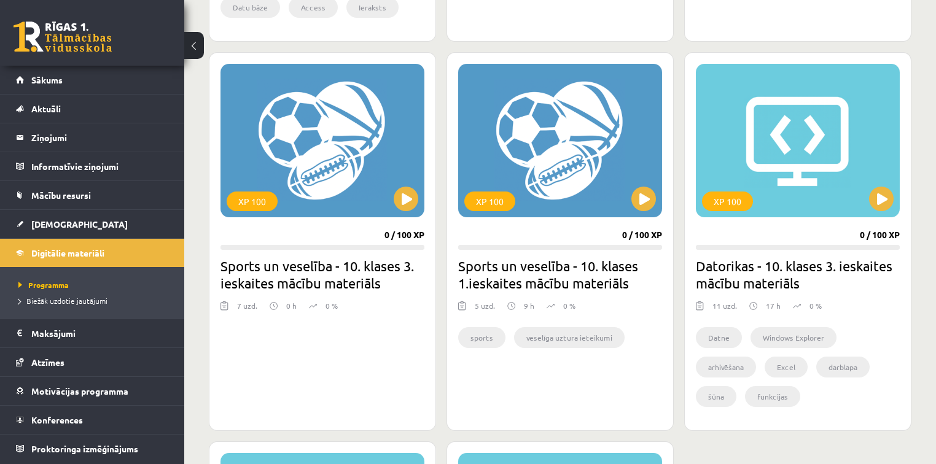
scroll to position [688, 0]
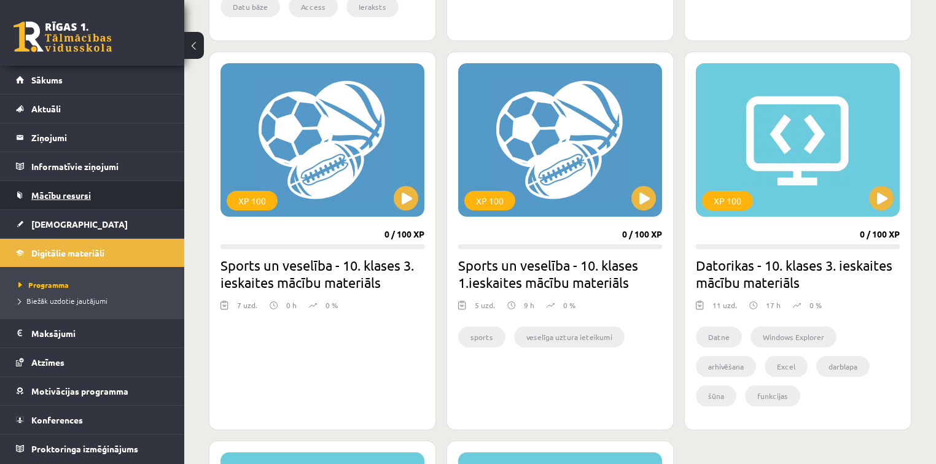
click at [68, 201] on link "Mācību resursi" at bounding box center [92, 195] width 153 height 28
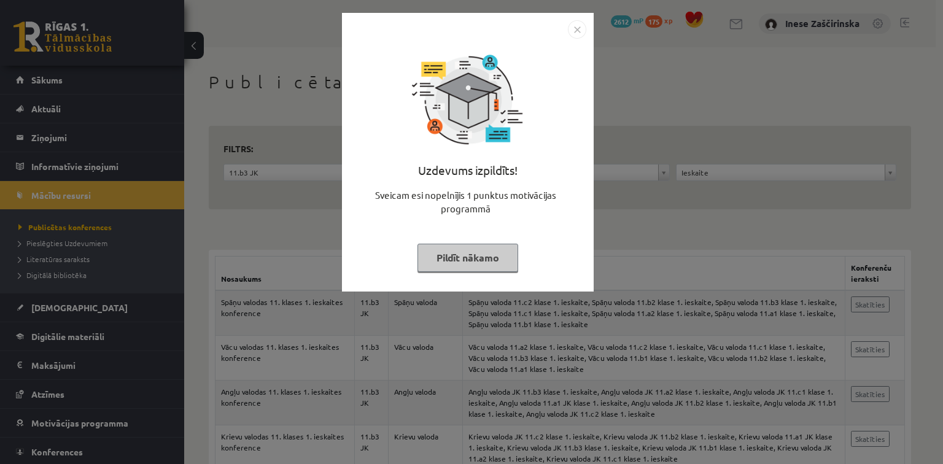
click at [464, 252] on button "Pildīt nākamo" at bounding box center [467, 258] width 101 height 28
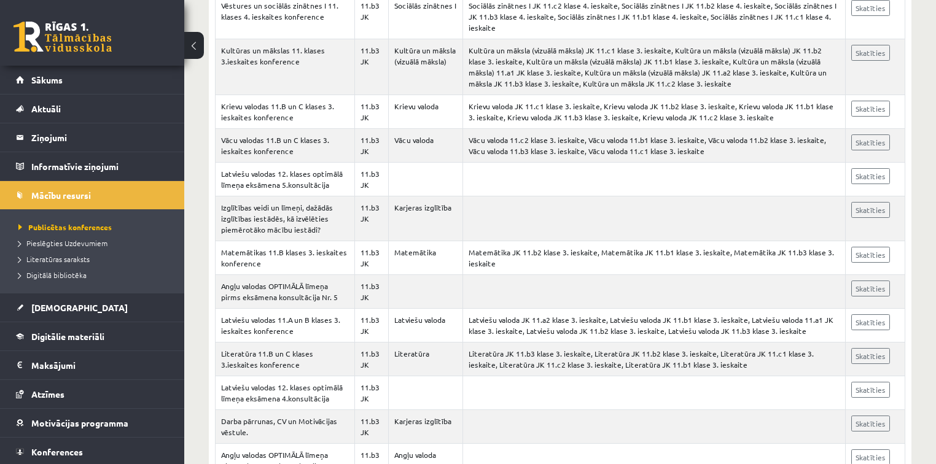
scroll to position [1130, 0]
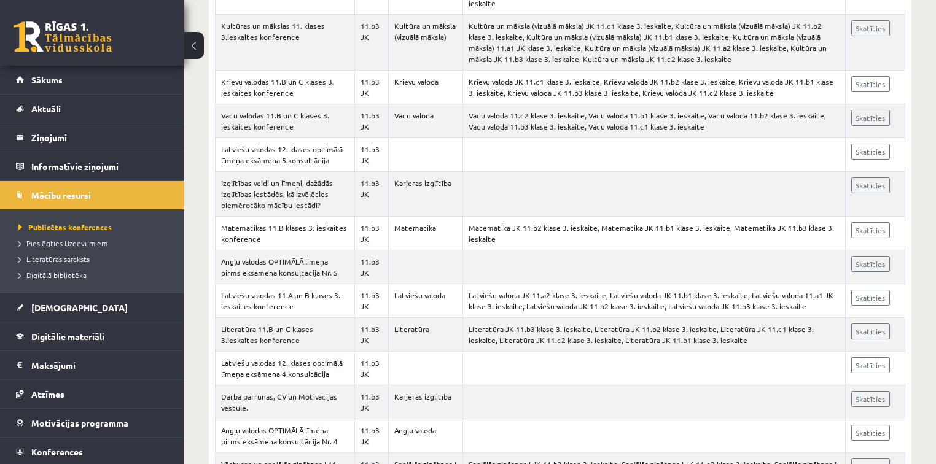
click at [52, 277] on span "Digitālā bibliotēka" at bounding box center [52, 275] width 68 height 10
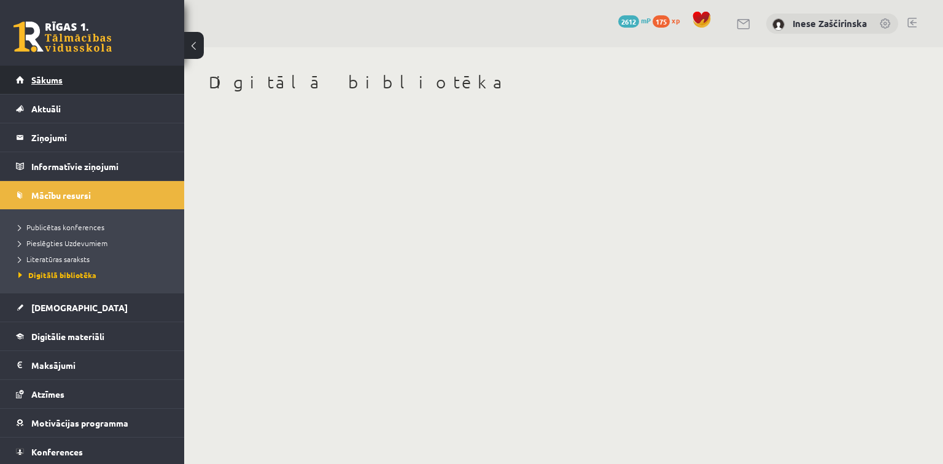
click at [47, 81] on span "Sākums" at bounding box center [46, 79] width 31 height 11
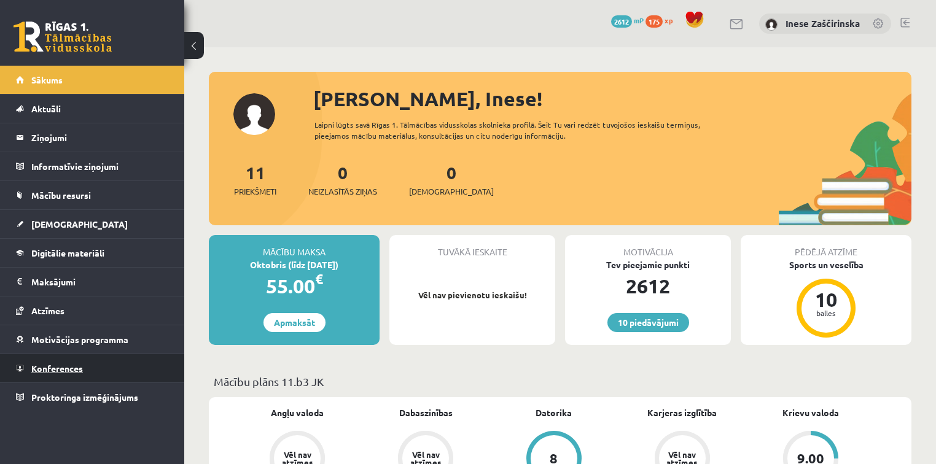
click at [55, 368] on span "Konferences" at bounding box center [57, 368] width 52 height 11
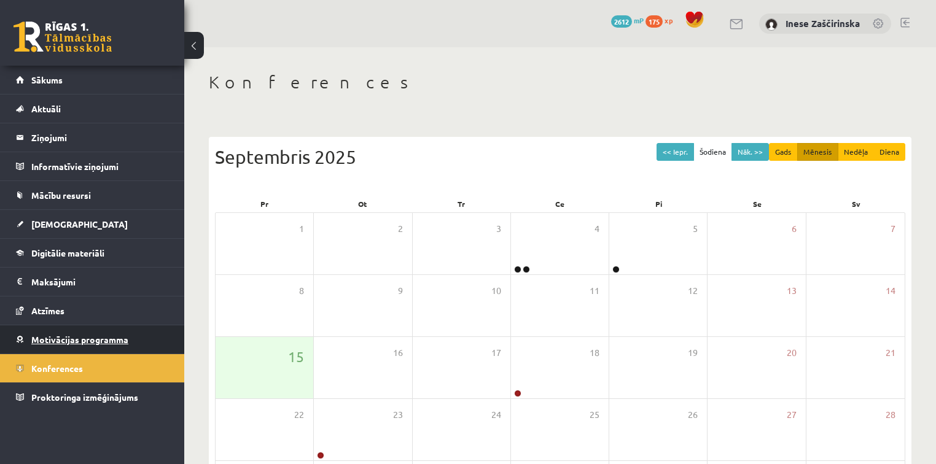
click at [56, 336] on span "Motivācijas programma" at bounding box center [79, 339] width 97 height 11
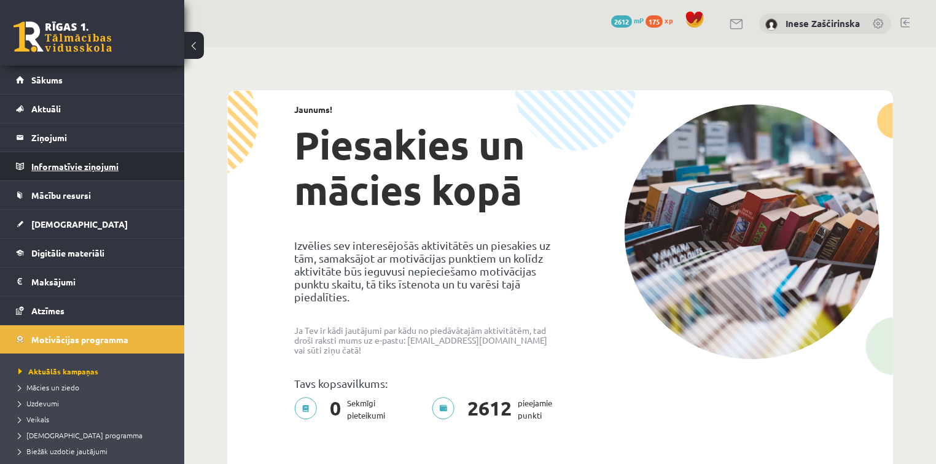
click at [61, 168] on legend "Informatīvie ziņojumi 0" at bounding box center [100, 166] width 138 height 28
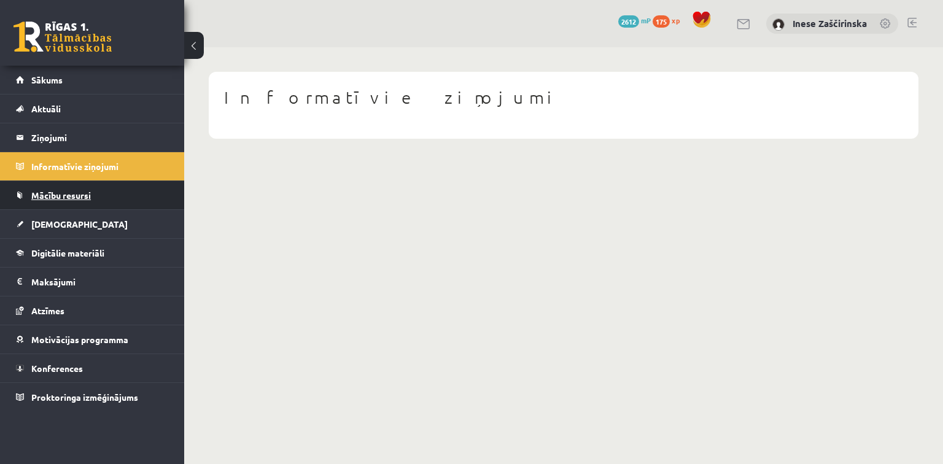
click at [64, 199] on span "Mācību resursi" at bounding box center [61, 195] width 60 height 11
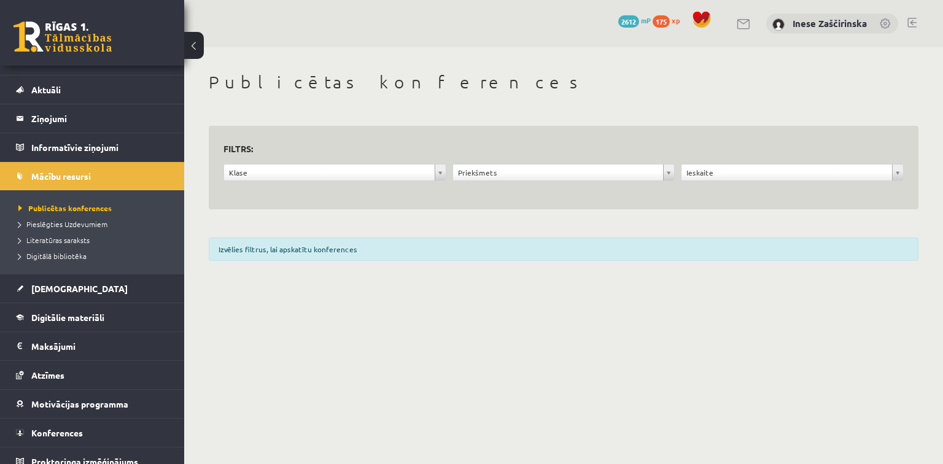
scroll to position [29, 0]
